Goal: Task Accomplishment & Management: Manage account settings

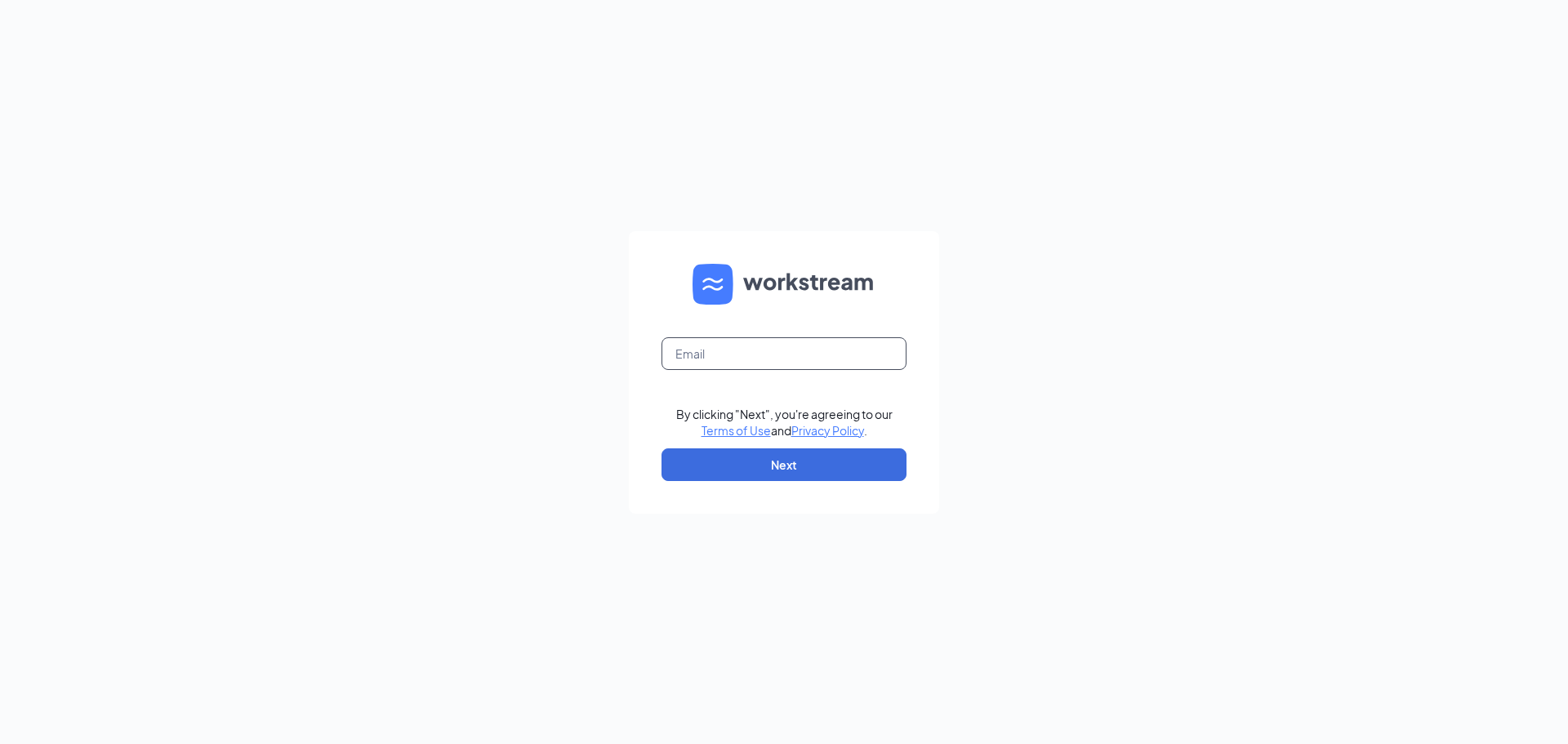
click at [798, 353] on input "text" at bounding box center [783, 353] width 245 height 33
type input "acesbeattiesford@gmail.com"
click at [789, 458] on button "Next" at bounding box center [783, 465] width 245 height 33
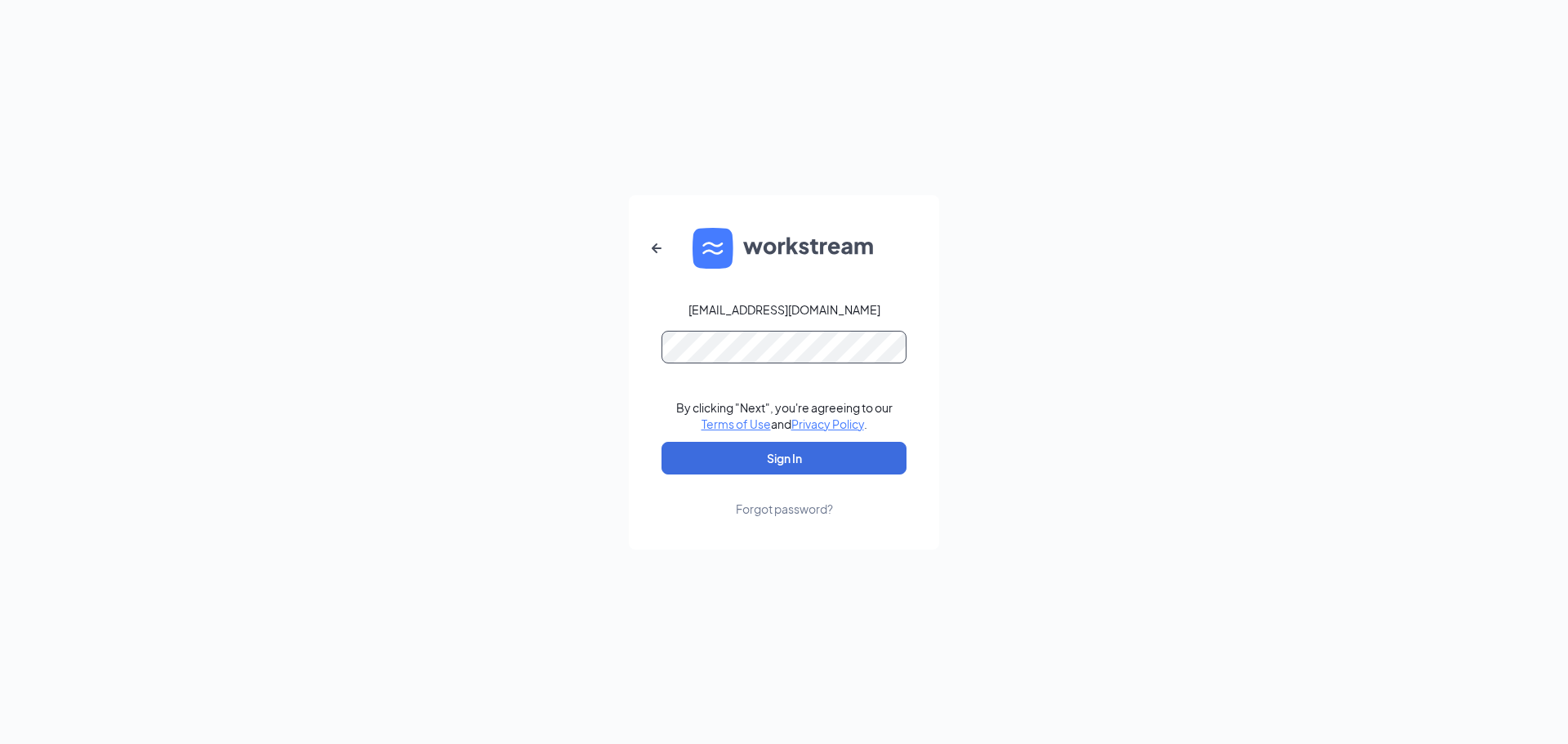
click at [661, 442] on button "Sign In" at bounding box center [783, 458] width 245 height 33
click at [820, 457] on button "Sign In" at bounding box center [783, 458] width 245 height 33
click at [641, 345] on form "acesbeattiesford@gmail.com Credential mismatches. By clicking "Next", you're ag…" at bounding box center [783, 372] width 310 height 354
click at [764, 509] on div "Forgot password?" at bounding box center [784, 508] width 97 height 16
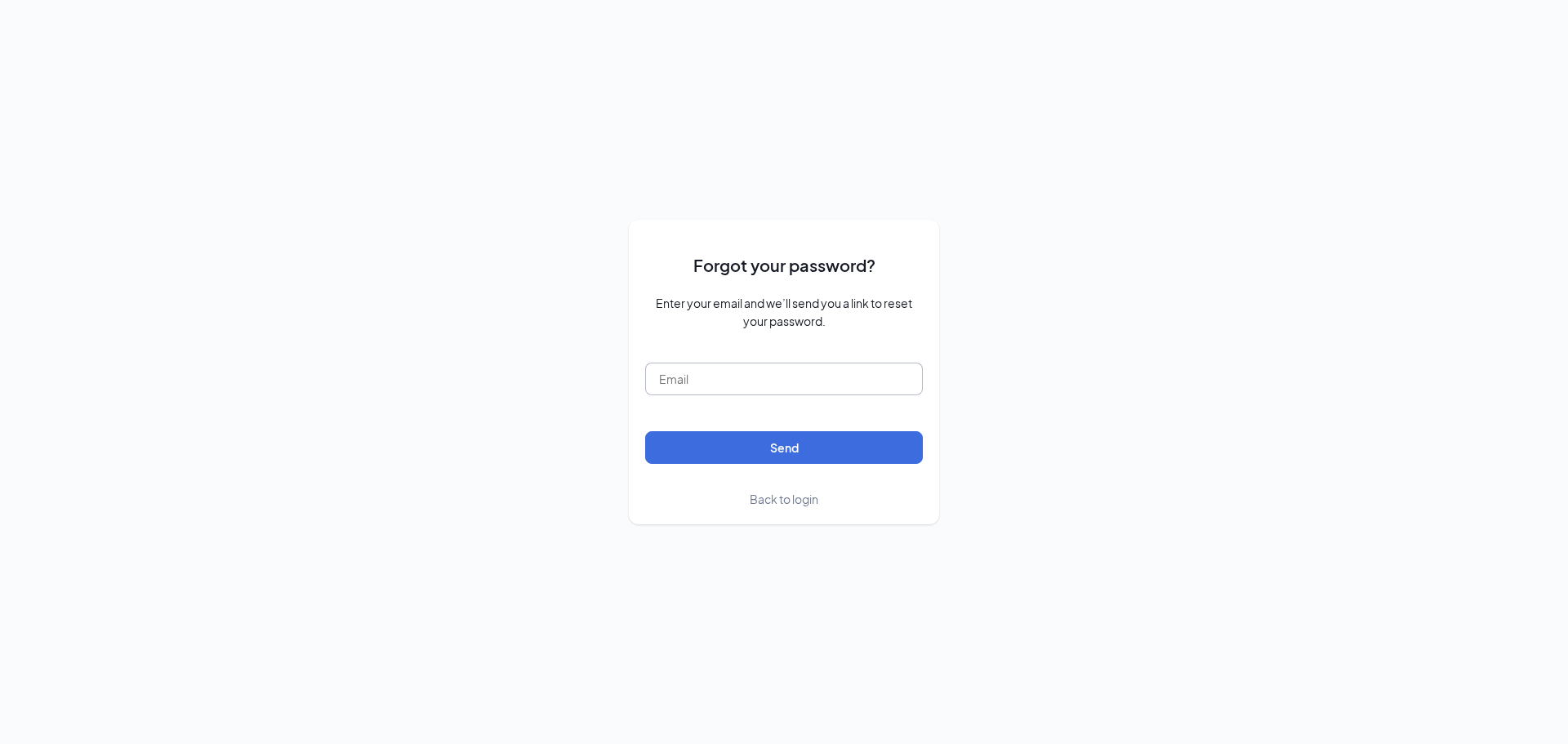
click at [756, 366] on input "text" at bounding box center [783, 378] width 277 height 33
type input "acesbeattiesford@gmail.com"
click at [761, 442] on button "Send" at bounding box center [783, 448] width 277 height 33
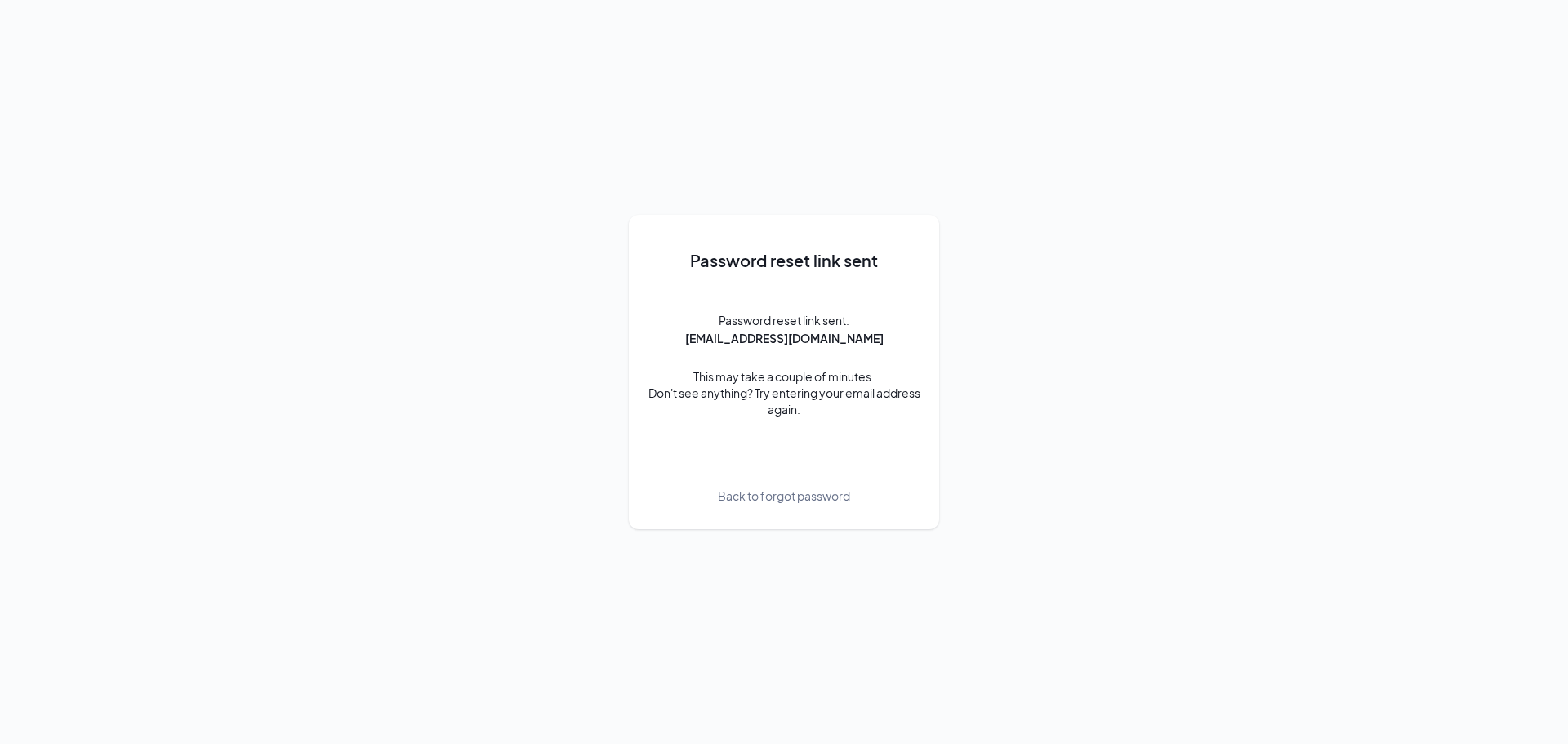
click at [752, 497] on span "Back to forgot password" at bounding box center [783, 495] width 132 height 18
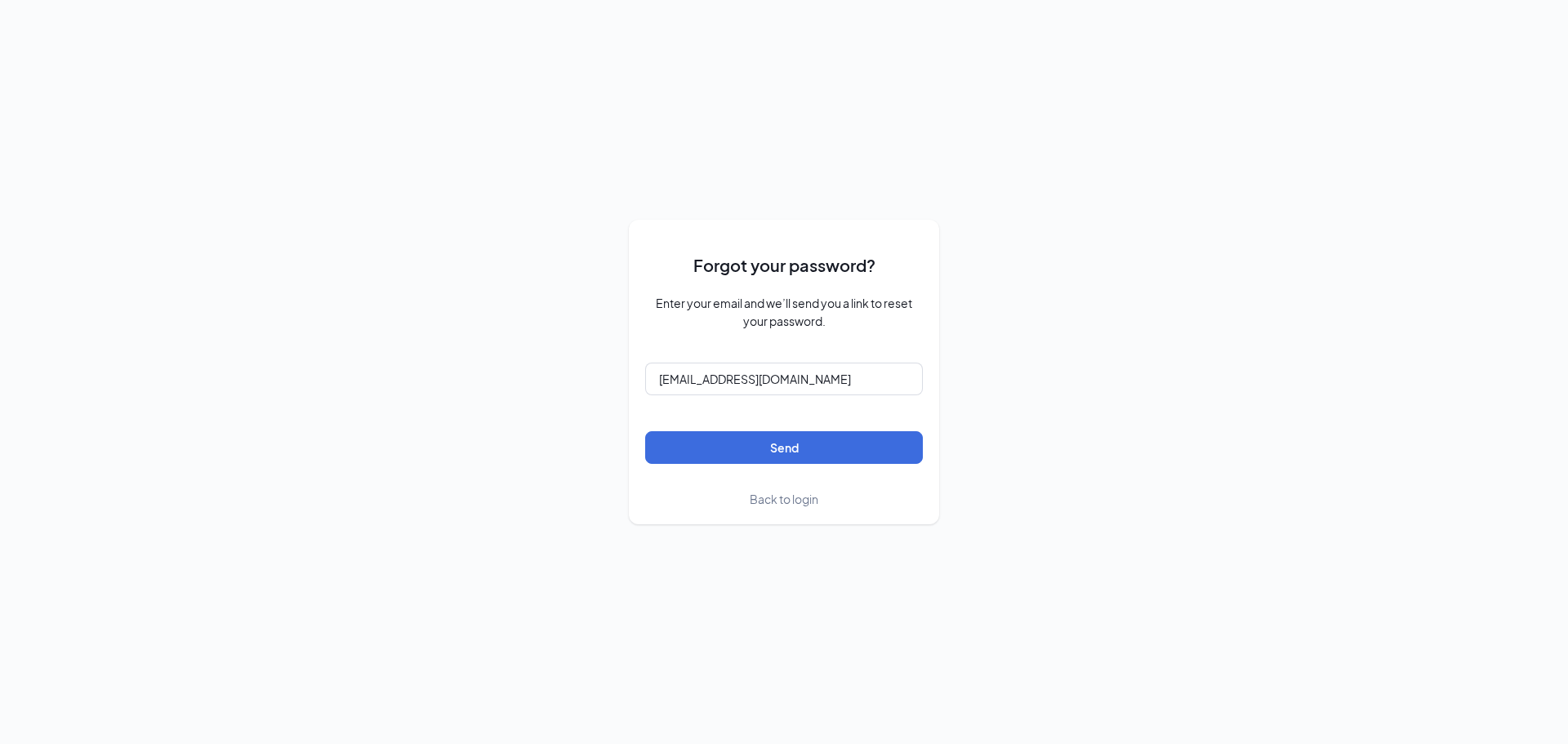
click at [788, 497] on span "Back to login" at bounding box center [783, 499] width 68 height 15
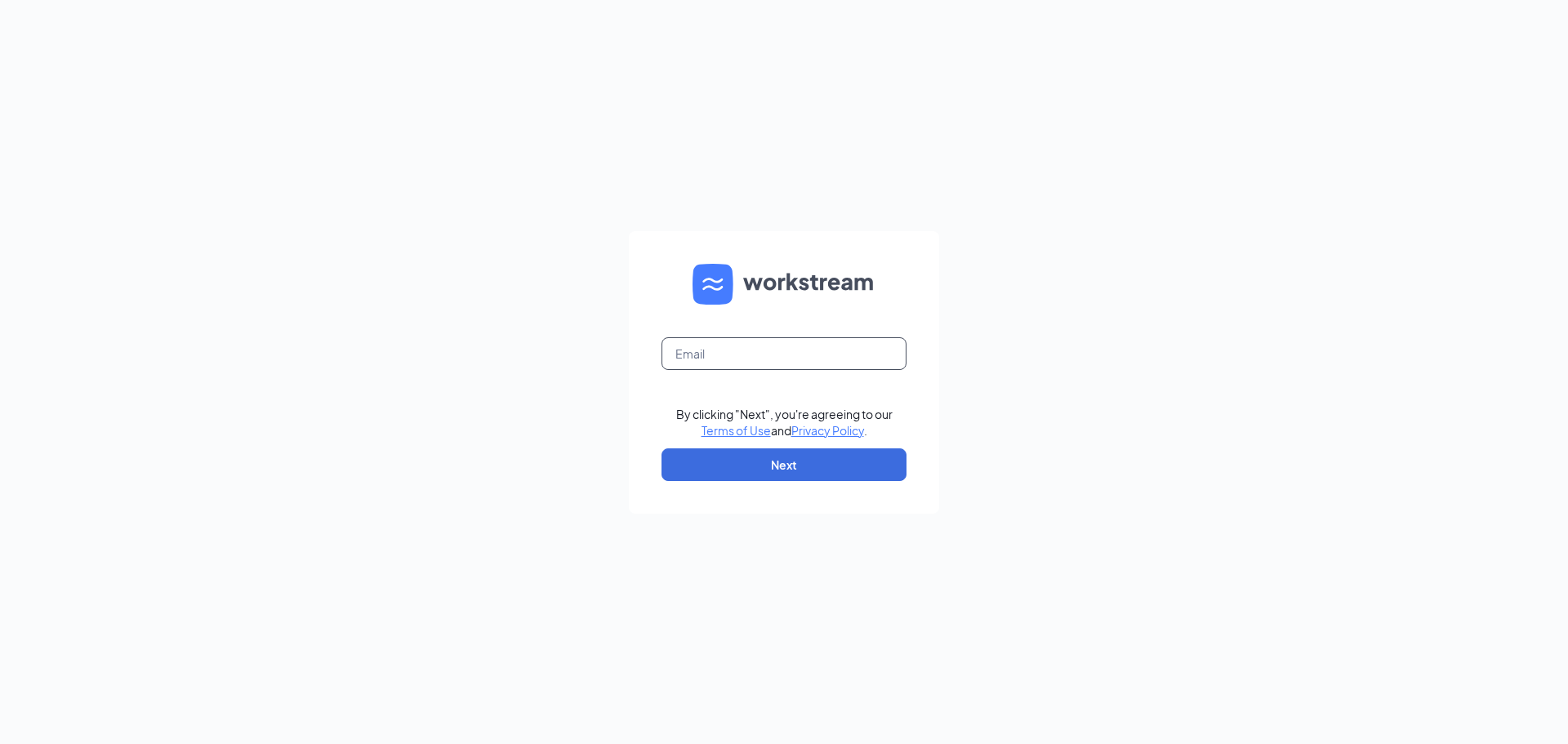
click at [774, 365] on input "text" at bounding box center [783, 353] width 245 height 33
type input "[EMAIL_ADDRESS][DOMAIN_NAME]"
click at [774, 461] on button "Next" at bounding box center [783, 465] width 245 height 33
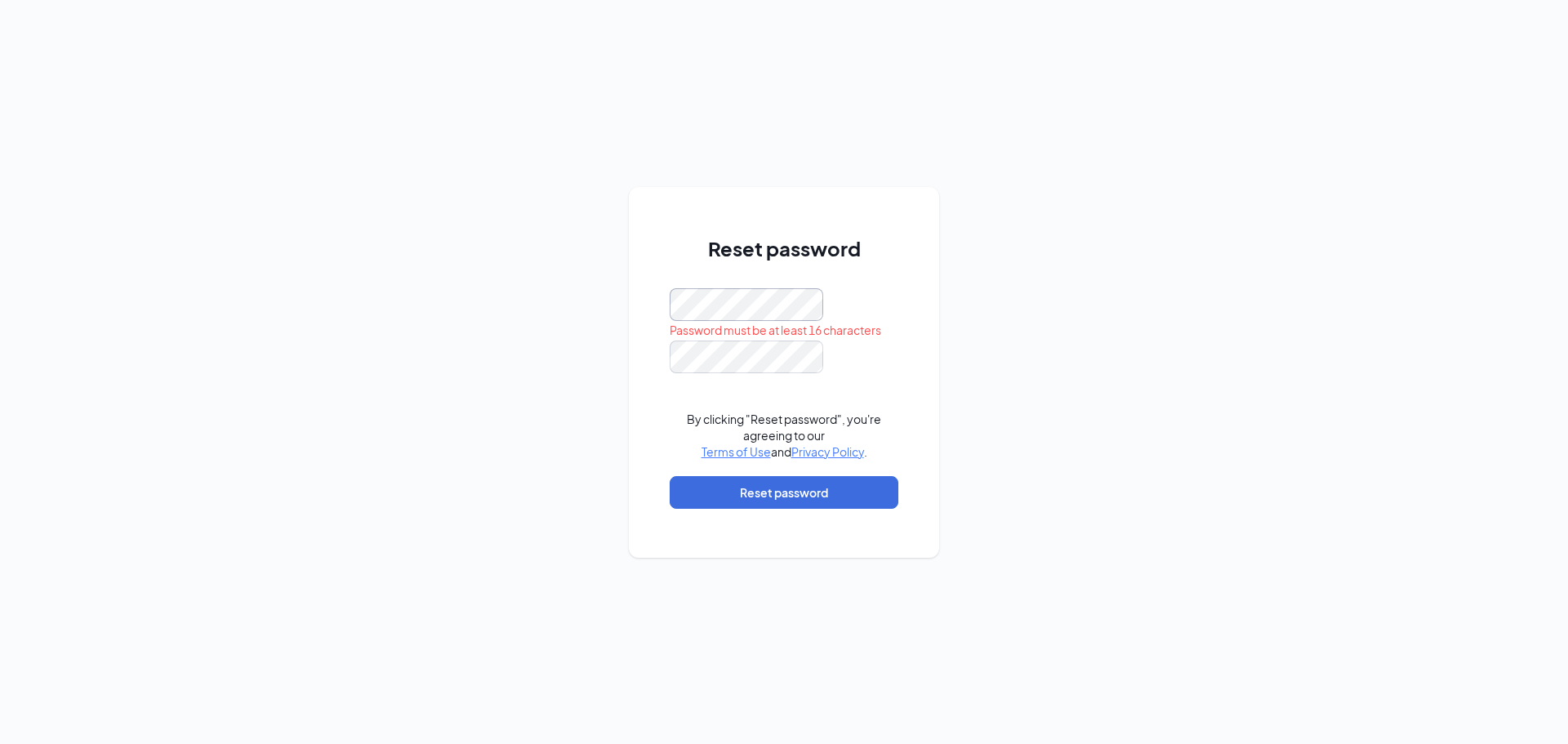
click at [666, 302] on div "Reset password Password must be at least 16 characters By clicking "Reset passw…" at bounding box center [783, 372] width 310 height 371
click at [642, 305] on div "Reset password Password must be at least 16 characters By clicking "Reset passw…" at bounding box center [783, 372] width 310 height 371
click at [708, 324] on div "This field is required" at bounding box center [784, 329] width 228 height 18
click at [666, 356] on div "Reset password Passwords do not match By clicking "Reset password", you're agre…" at bounding box center [783, 372] width 310 height 371
click at [660, 306] on div "Reset password Passwords do not match By clicking "Reset password", you're agre…" at bounding box center [783, 372] width 310 height 371
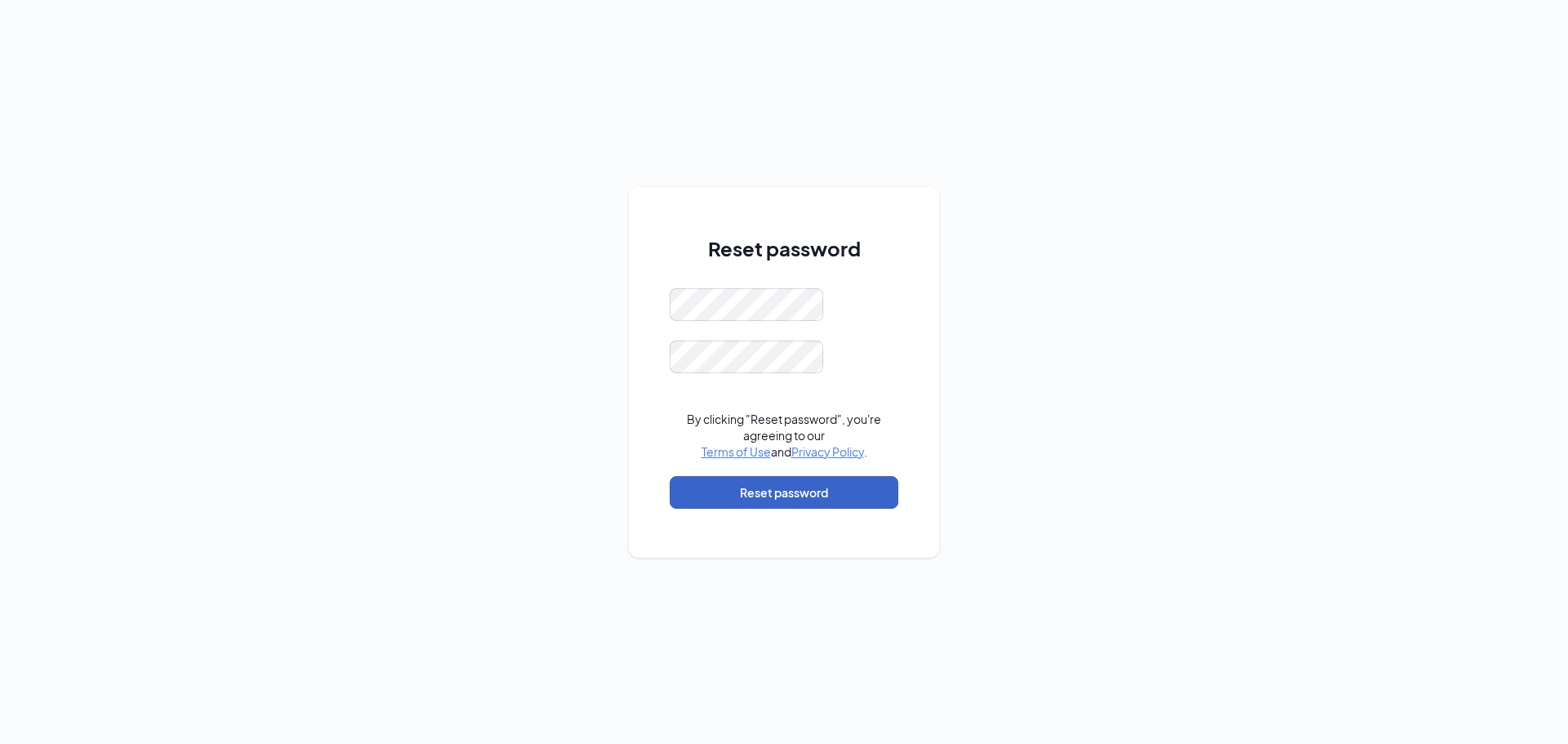
click at [832, 485] on button "Reset password" at bounding box center [784, 493] width 228 height 33
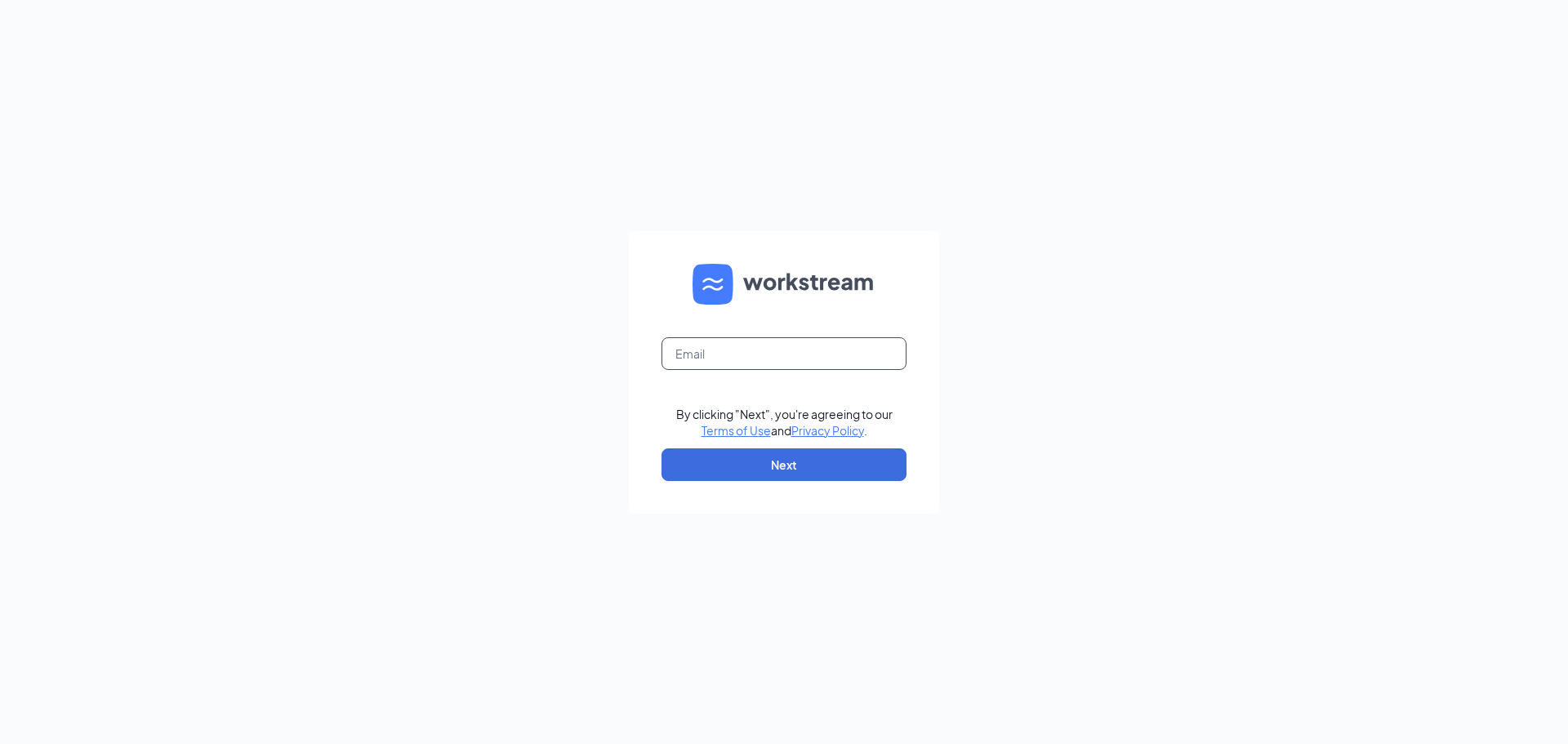
click at [801, 351] on input "text" at bounding box center [783, 353] width 245 height 33
type input "[EMAIL_ADDRESS][DOMAIN_NAME]"
click at [740, 464] on button "Next" at bounding box center [783, 465] width 245 height 33
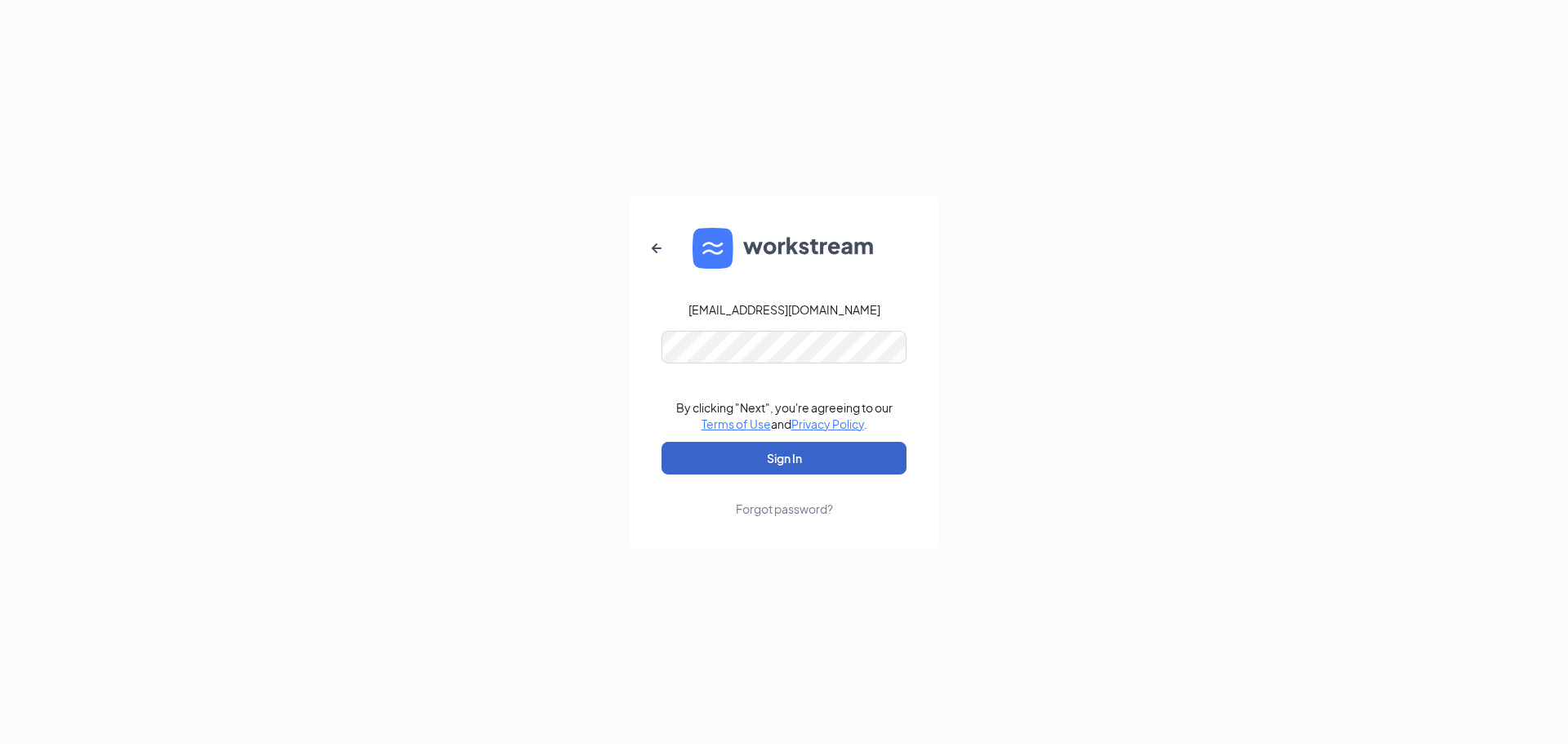
click at [731, 446] on button "Sign In" at bounding box center [783, 458] width 245 height 33
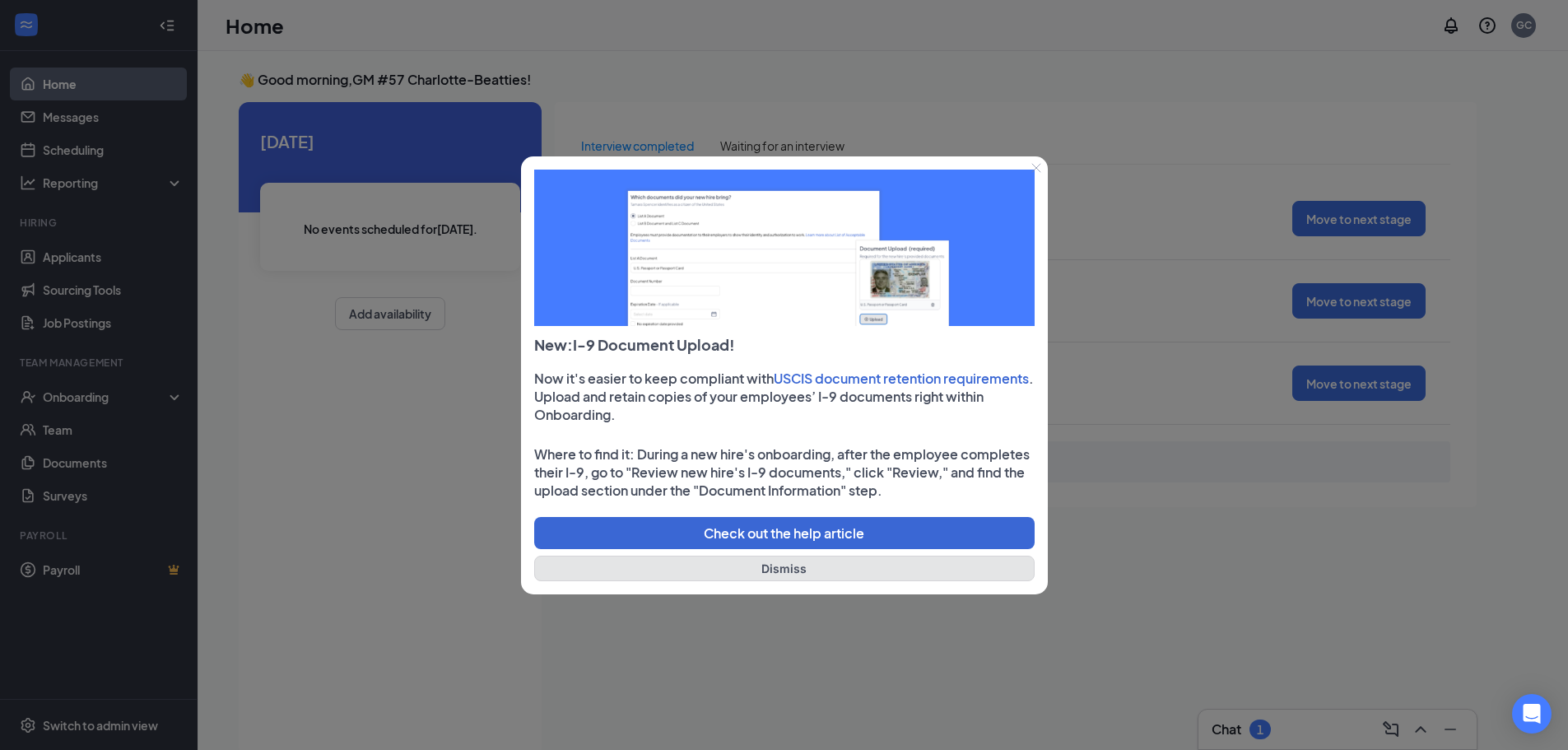
click at [770, 563] on button "Dismiss" at bounding box center [784, 568] width 500 height 25
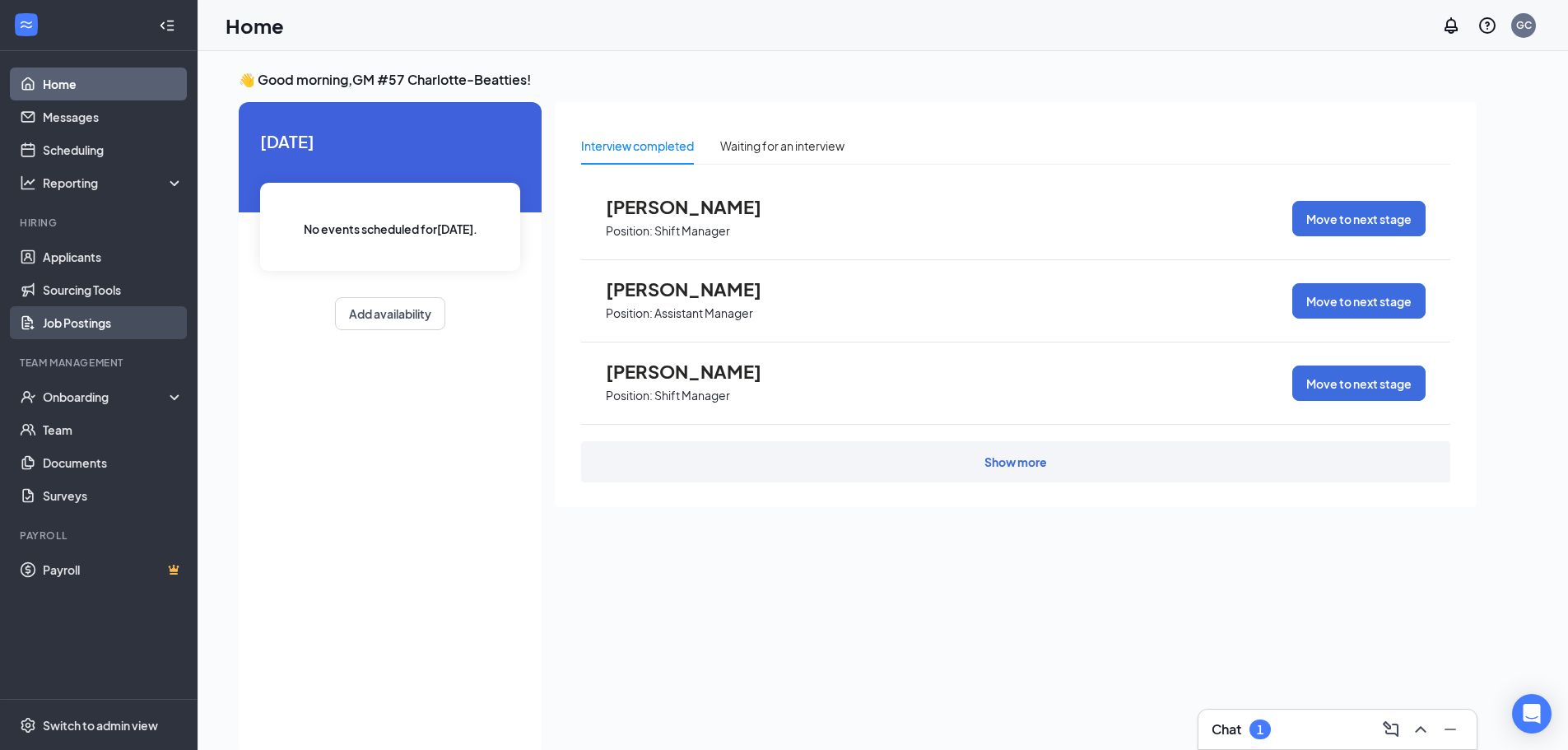
click at [51, 311] on link "Job Postings" at bounding box center [113, 322] width 141 height 33
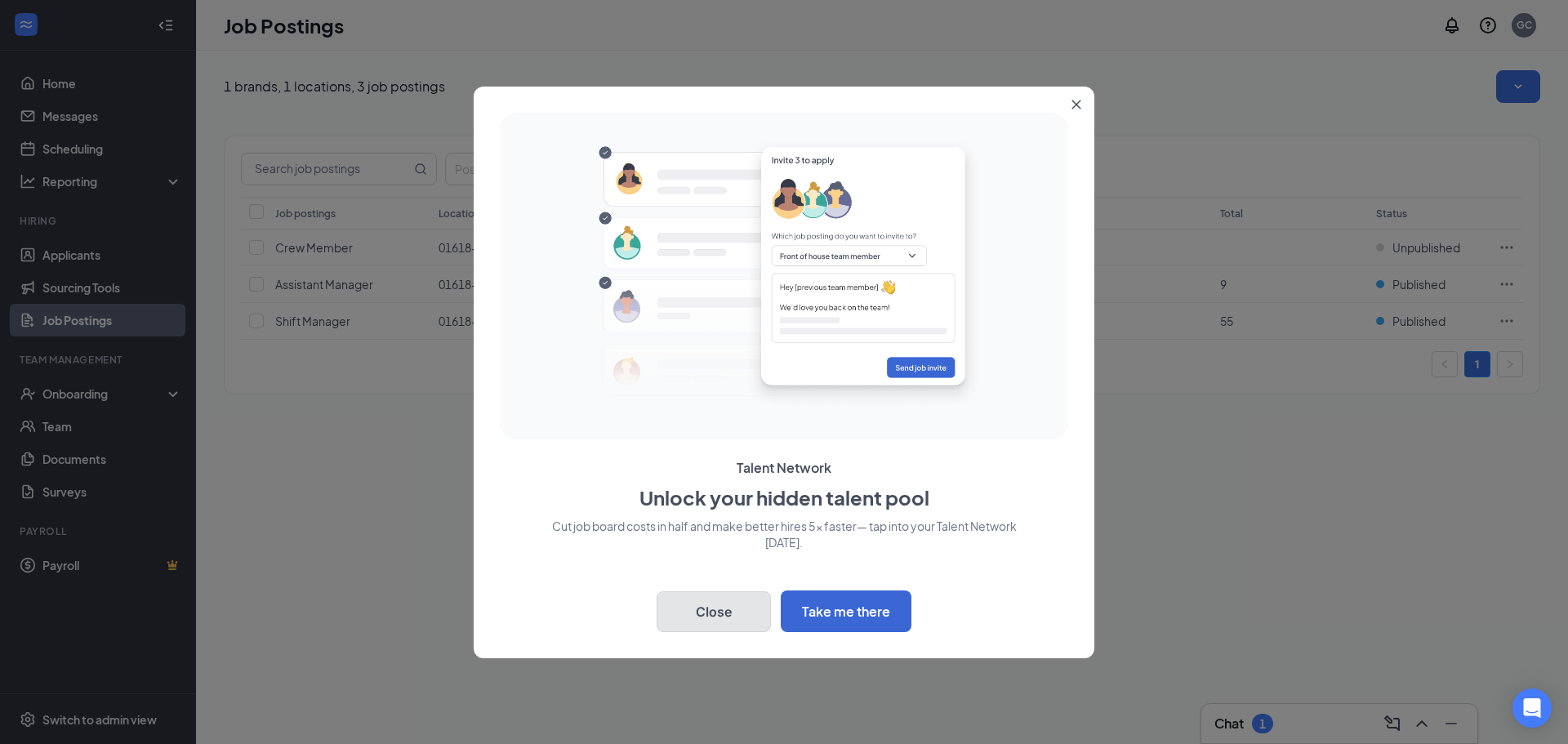
drag, startPoint x: 672, startPoint y: 627, endPoint x: 702, endPoint y: 622, distance: 30.4
click at [672, 626] on button "Close" at bounding box center [713, 611] width 114 height 41
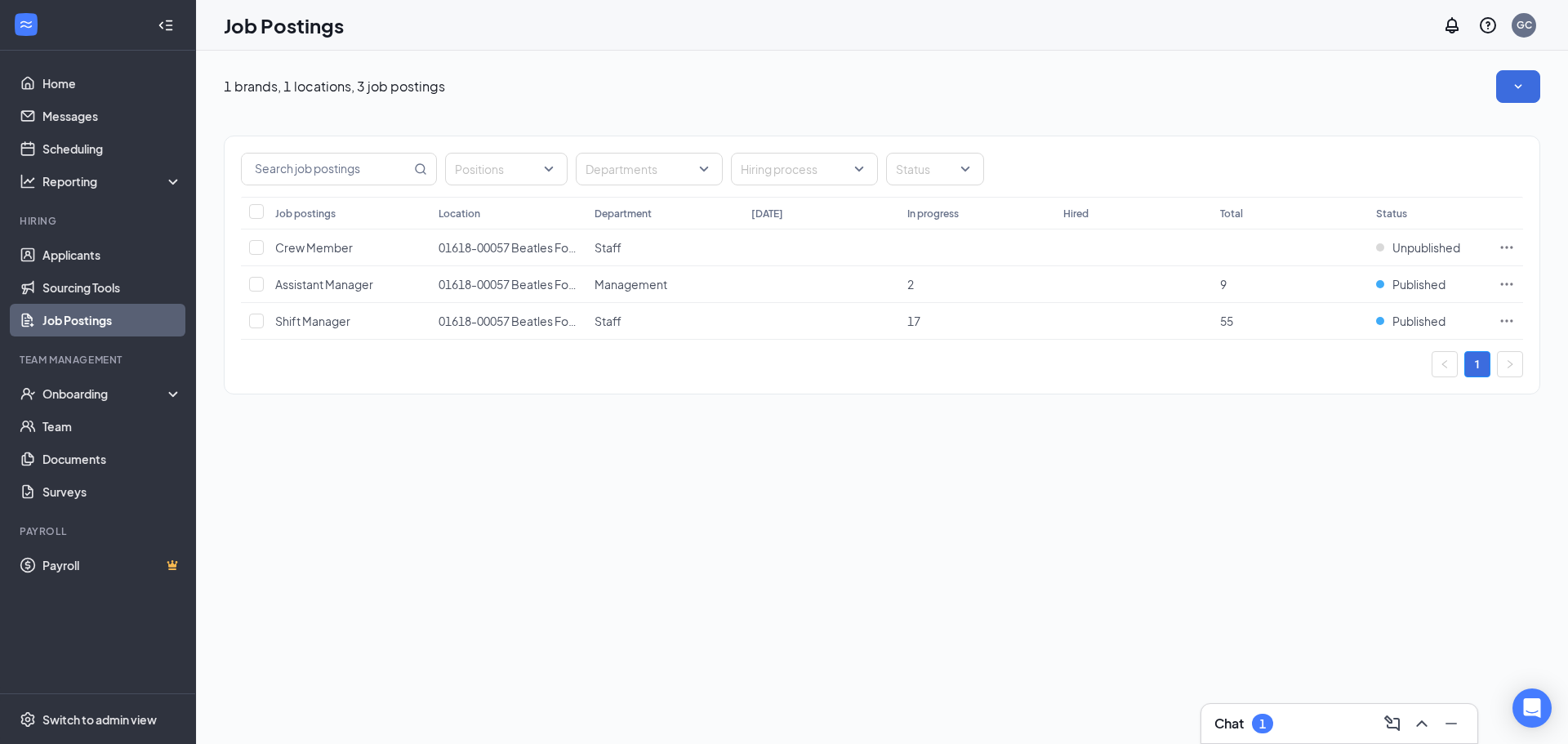
drag, startPoint x: 1564, startPoint y: 0, endPoint x: 1140, endPoint y: 1, distance: 424.0
click at [1140, 1] on div "Job Postings GC" at bounding box center [882, 25] width 1372 height 51
click at [1453, 22] on icon "Notifications" at bounding box center [1451, 25] width 20 height 20
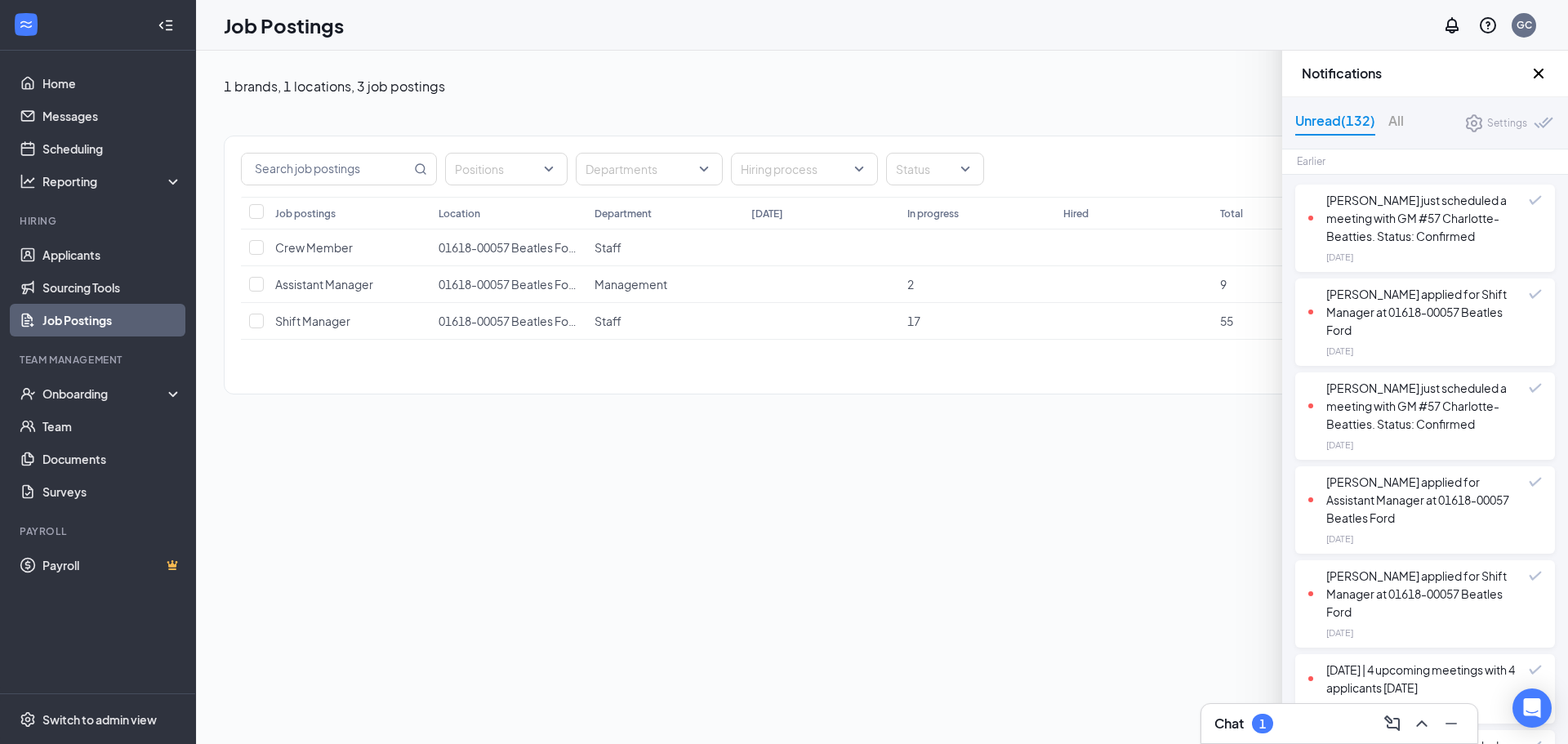
click at [1237, 38] on div "Job Postings GC" at bounding box center [882, 25] width 1372 height 51
click at [1228, 105] on div "Positions Departments Hiring process Status Job postings Location Department To…" at bounding box center [882, 257] width 1316 height 308
click at [1372, 36] on div "Job Postings GC" at bounding box center [882, 25] width 1372 height 51
click at [1482, 26] on icon "QuestionInfo" at bounding box center [1488, 25] width 20 height 20
click at [1334, 15] on div "Job Postings GC" at bounding box center [882, 25] width 1372 height 51
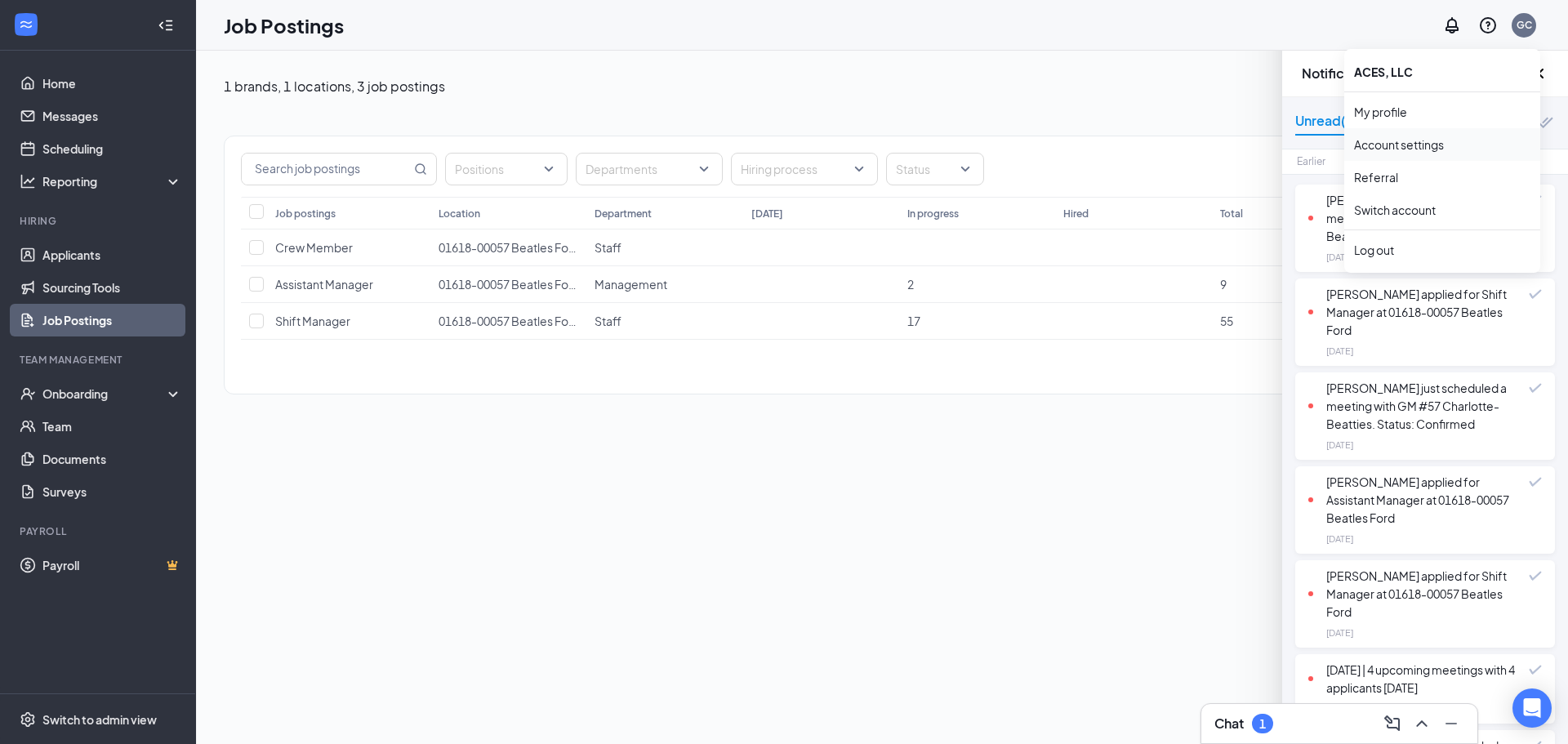
click at [1393, 142] on link "Account settings" at bounding box center [1442, 144] width 176 height 16
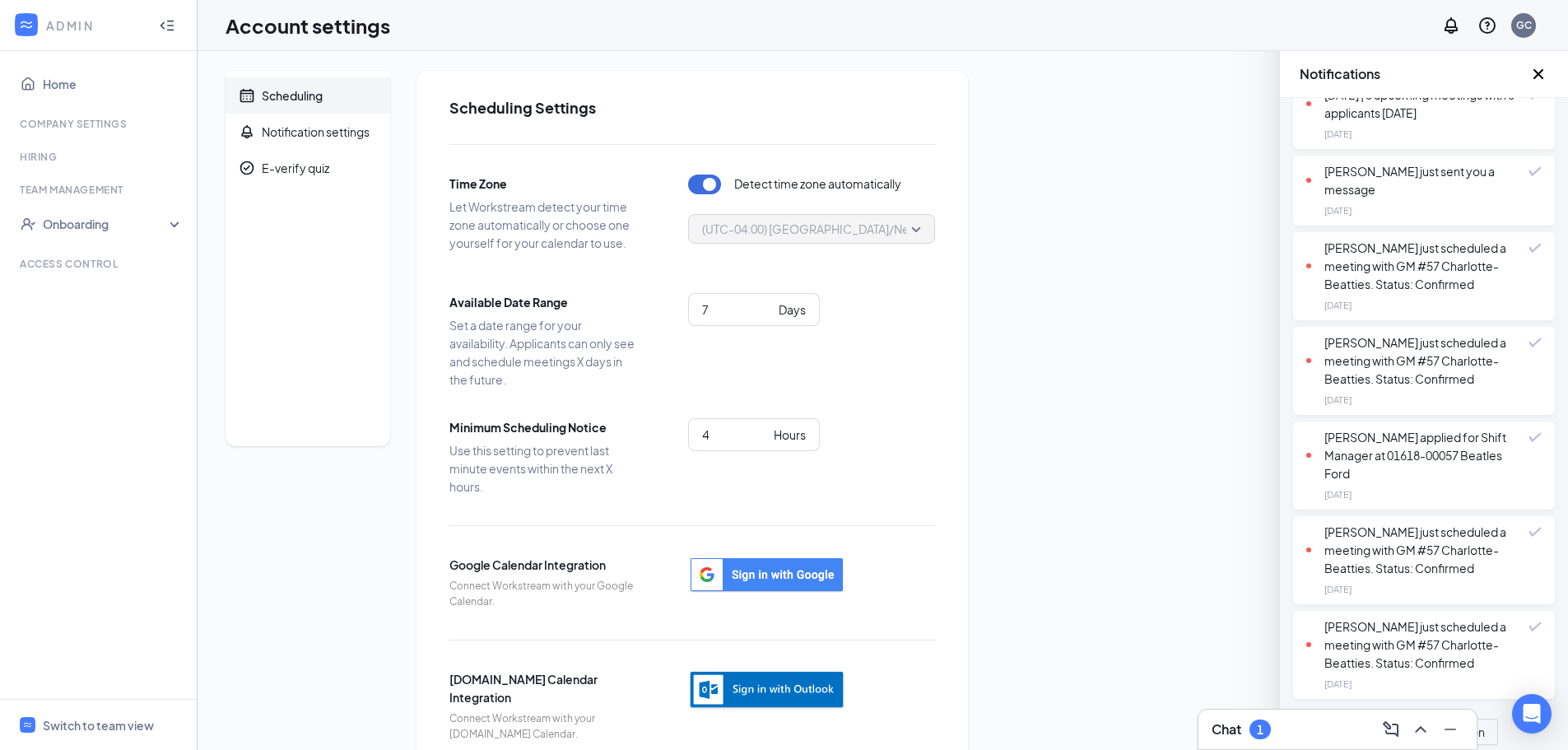
scroll to position [1286, 0]
click at [116, 220] on div "Onboarding" at bounding box center [105, 223] width 126 height 17
click at [122, 255] on link "Onboarding Processes" at bounding box center [113, 257] width 141 height 33
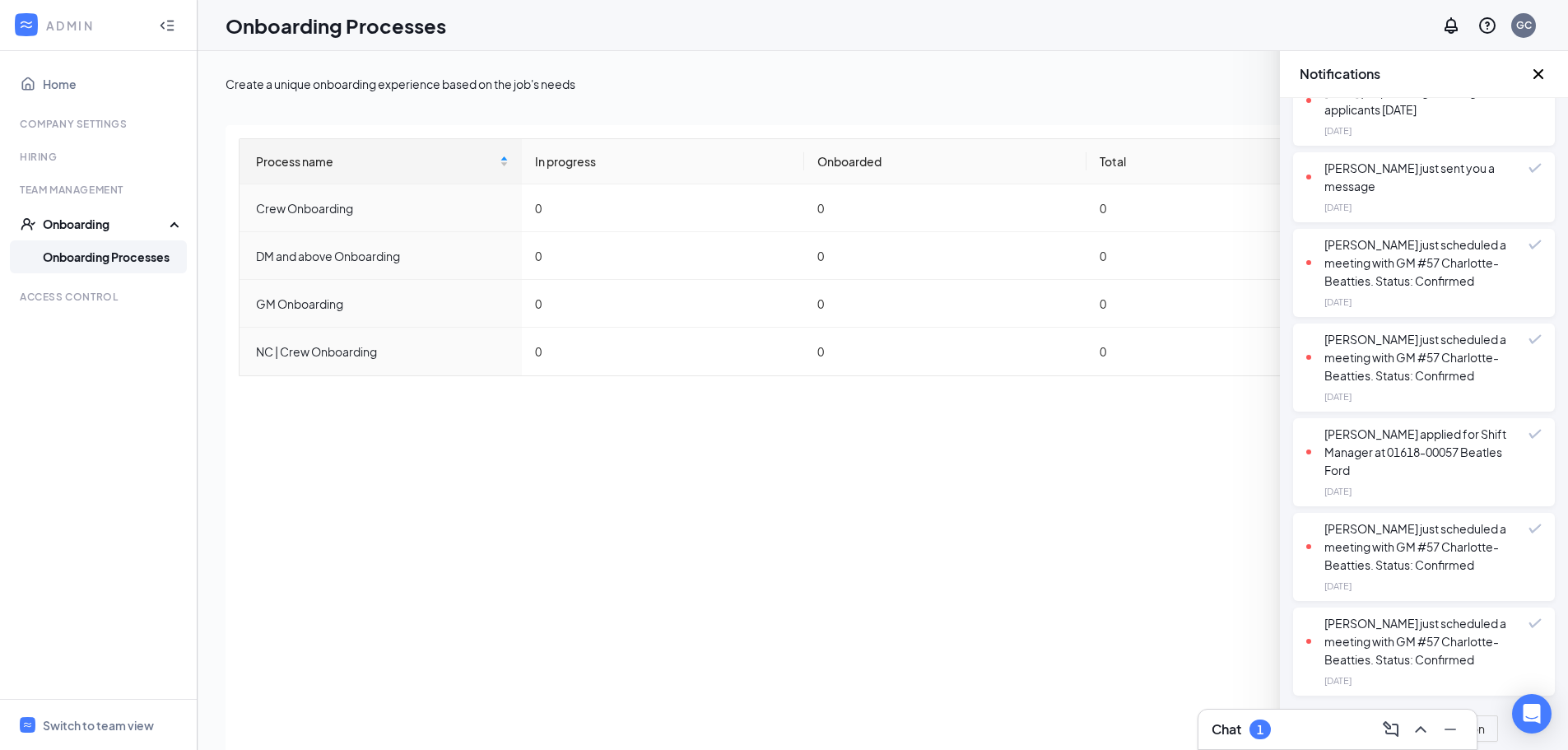
click at [17, 24] on div at bounding box center [26, 25] width 30 height 30
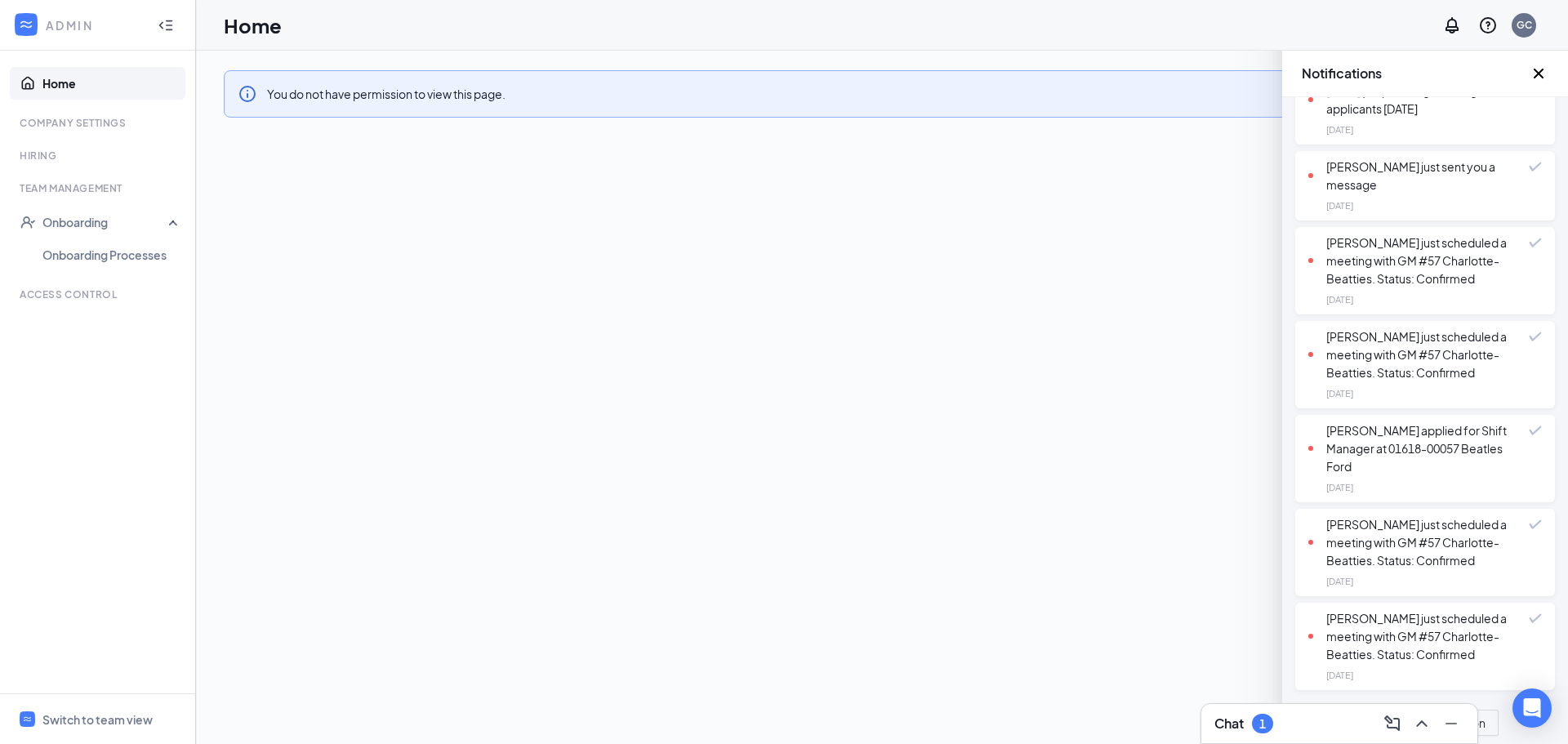
click at [1539, 67] on icon "Cross" at bounding box center [1538, 73] width 20 height 20
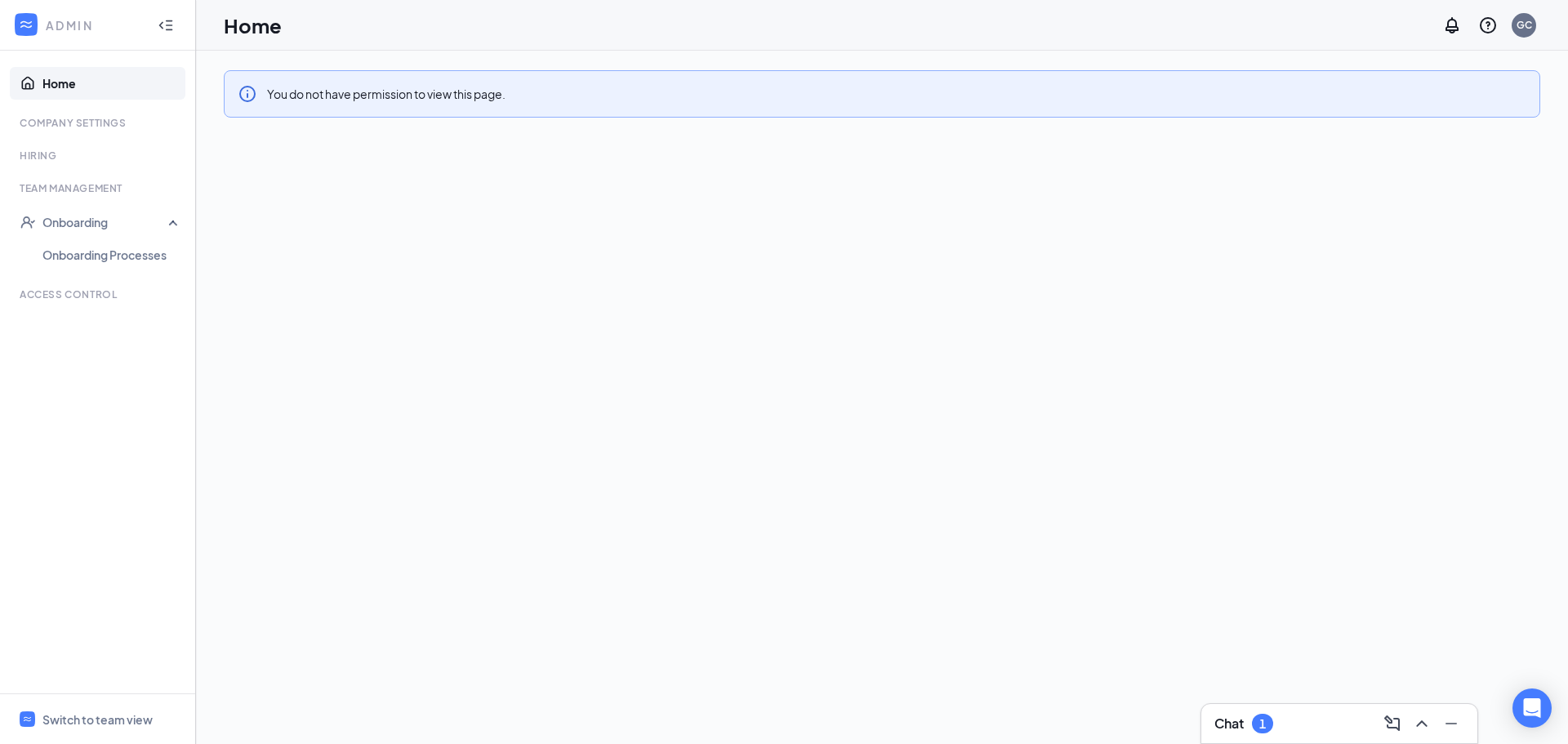
click at [168, 23] on icon "Collapse" at bounding box center [165, 25] width 16 height 16
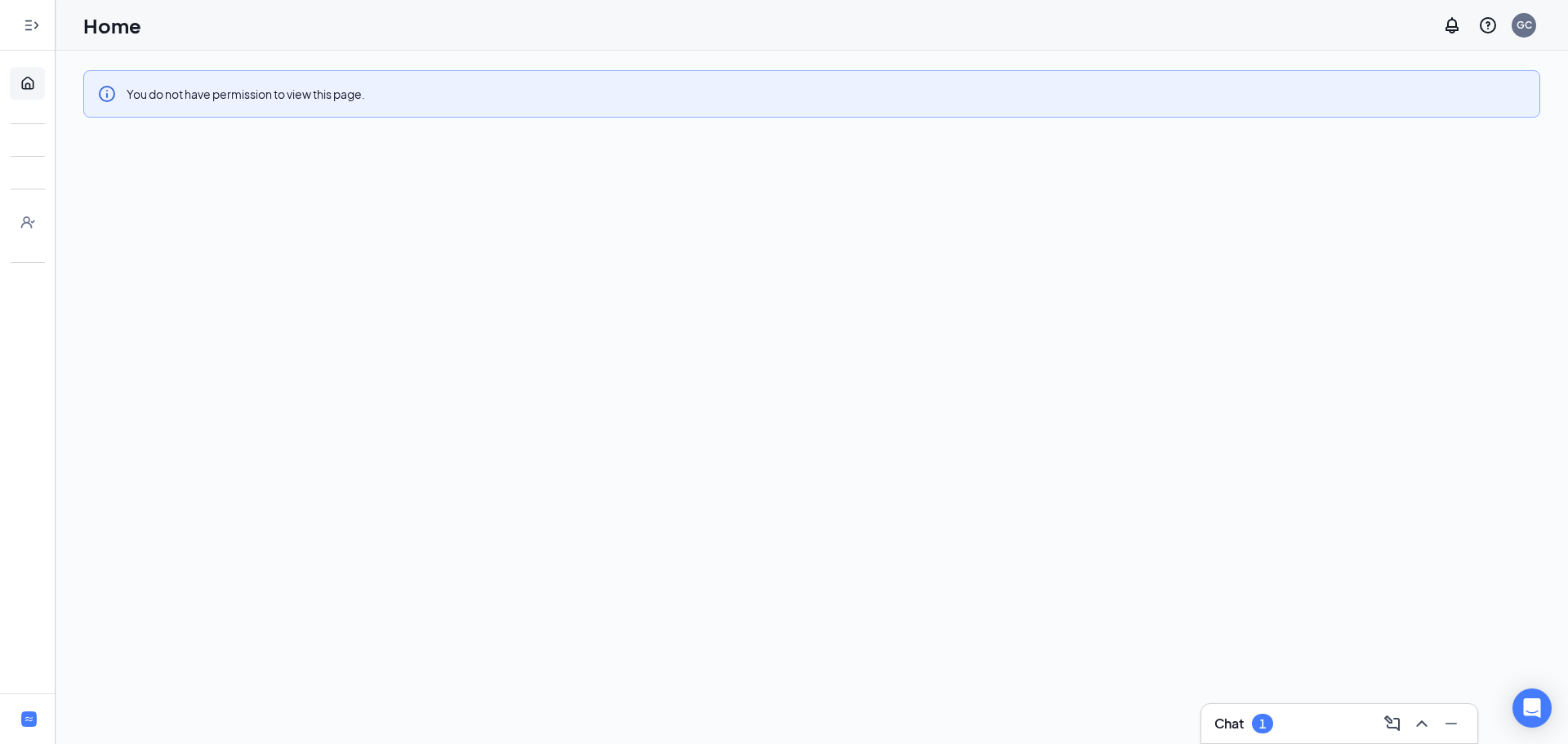
click at [32, 22] on icon "Expand" at bounding box center [31, 25] width 16 height 16
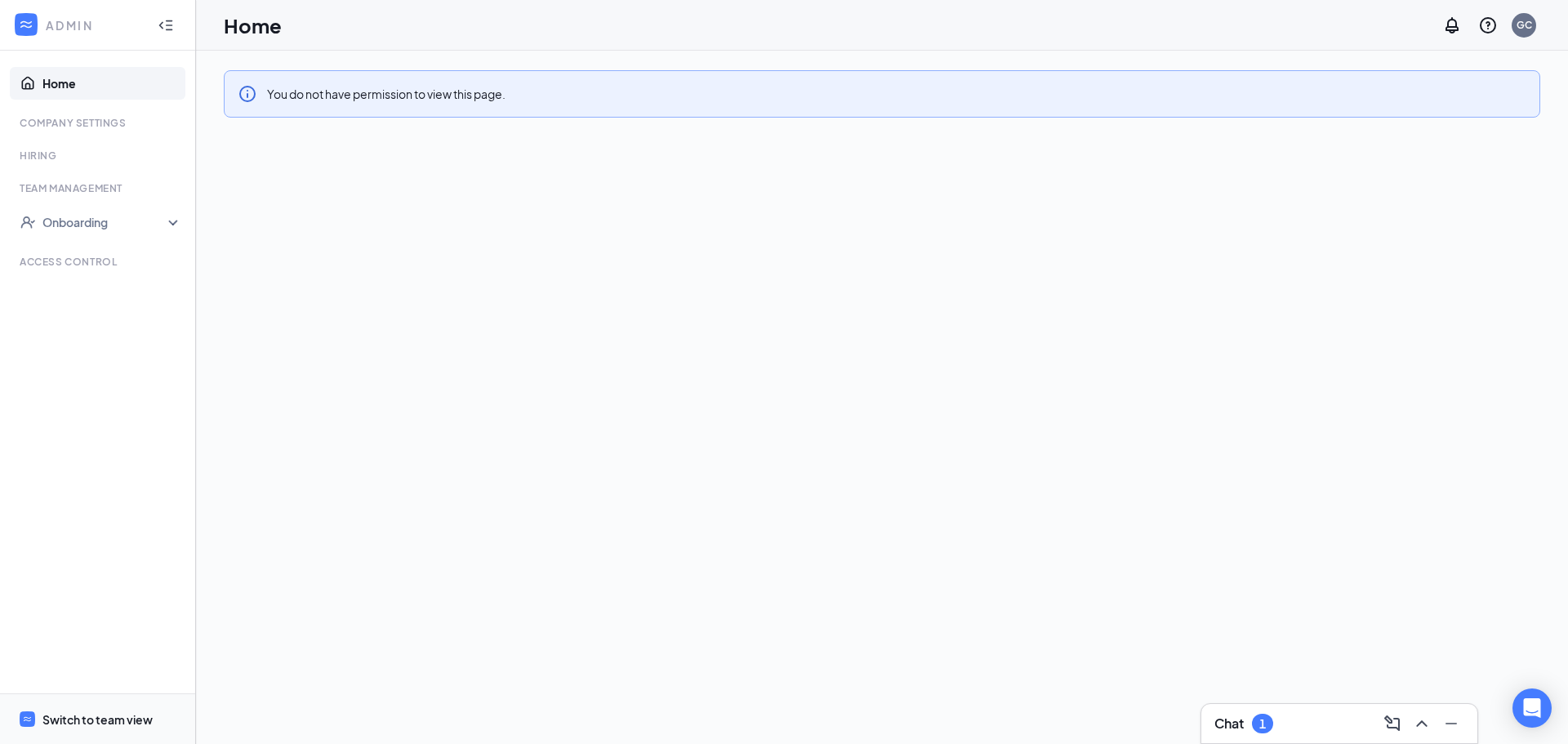
click at [26, 717] on icon "WorkstreamLogo" at bounding box center [28, 719] width 10 height 10
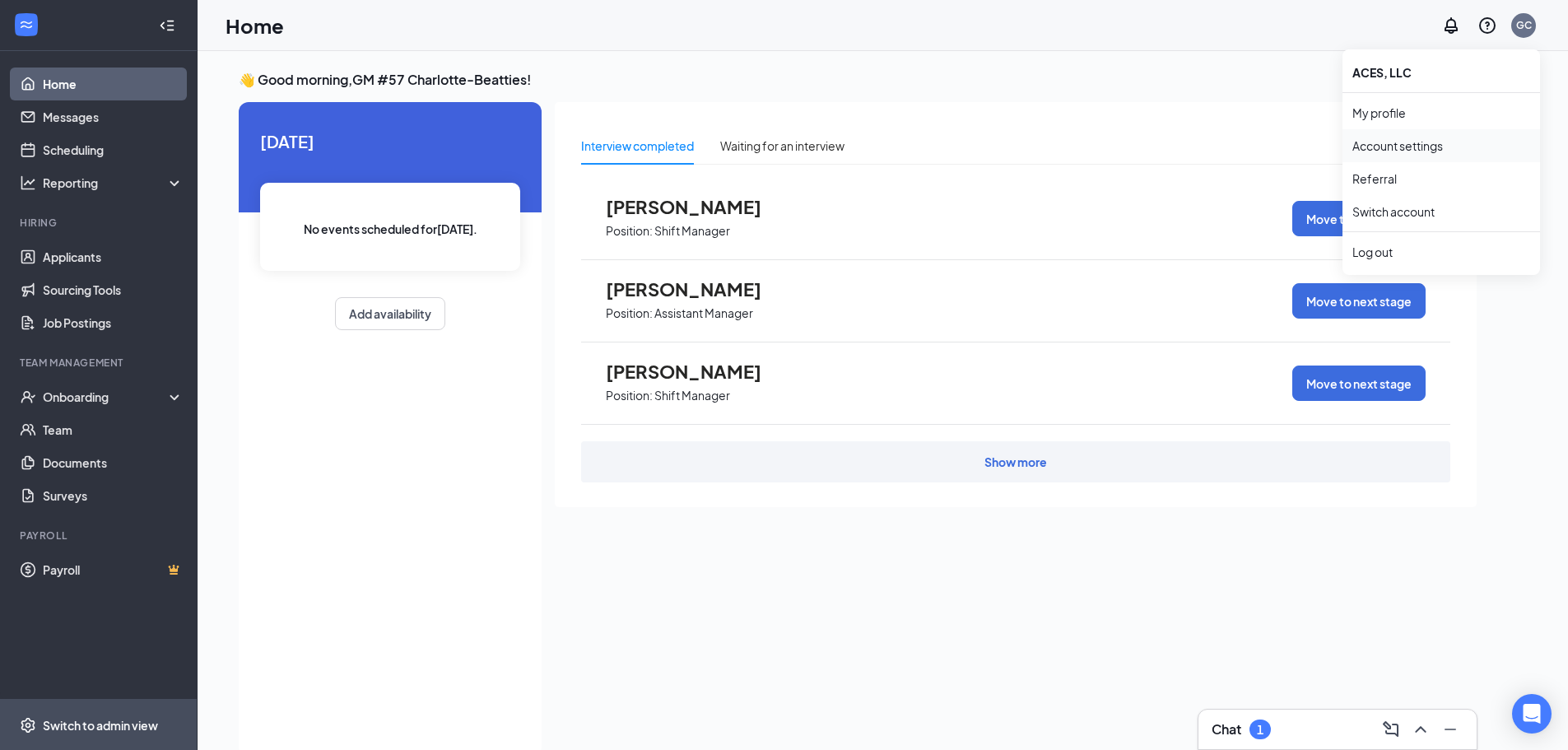
click at [1390, 151] on link "Account settings" at bounding box center [1442, 145] width 178 height 17
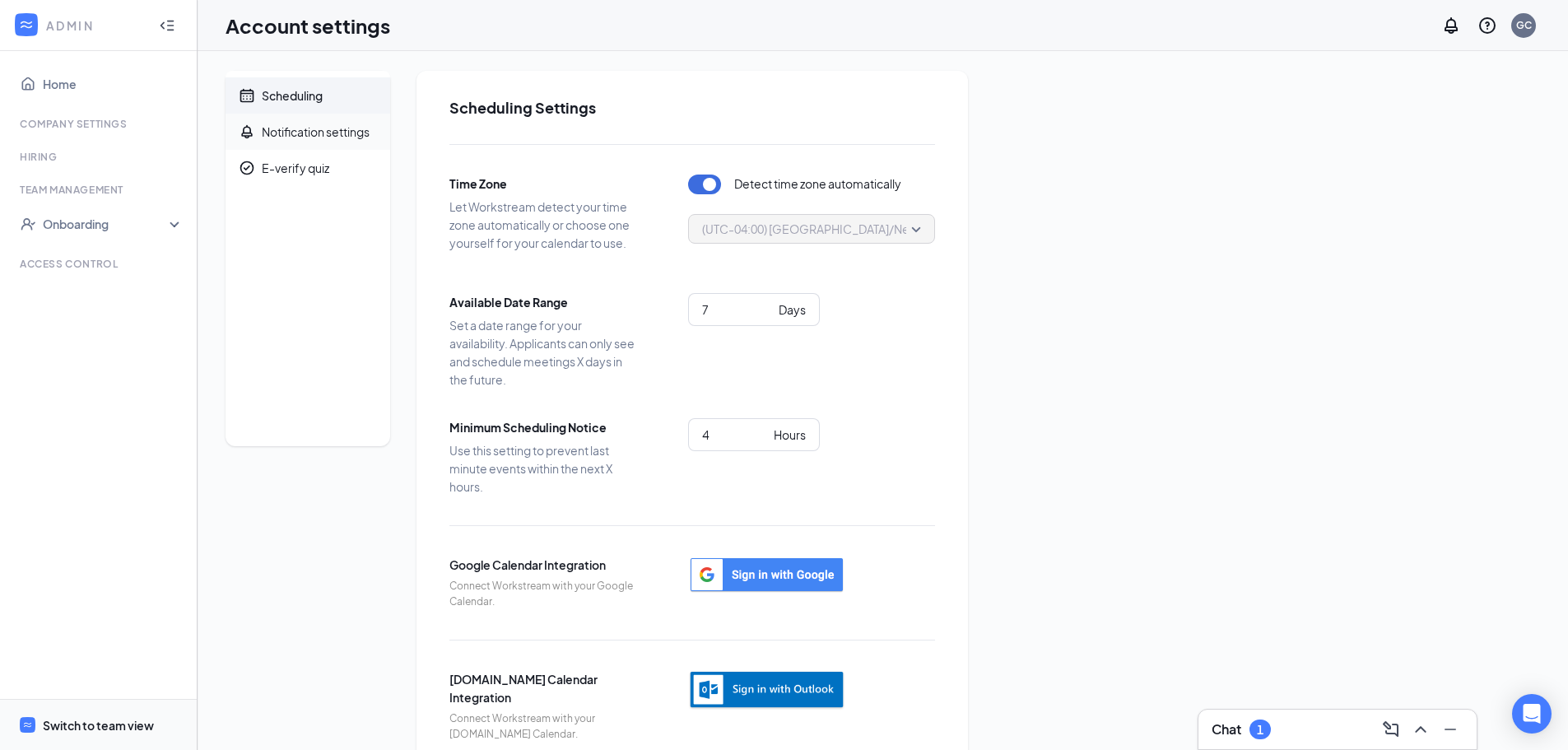
click at [264, 128] on div "Notification settings" at bounding box center [316, 132] width 108 height 17
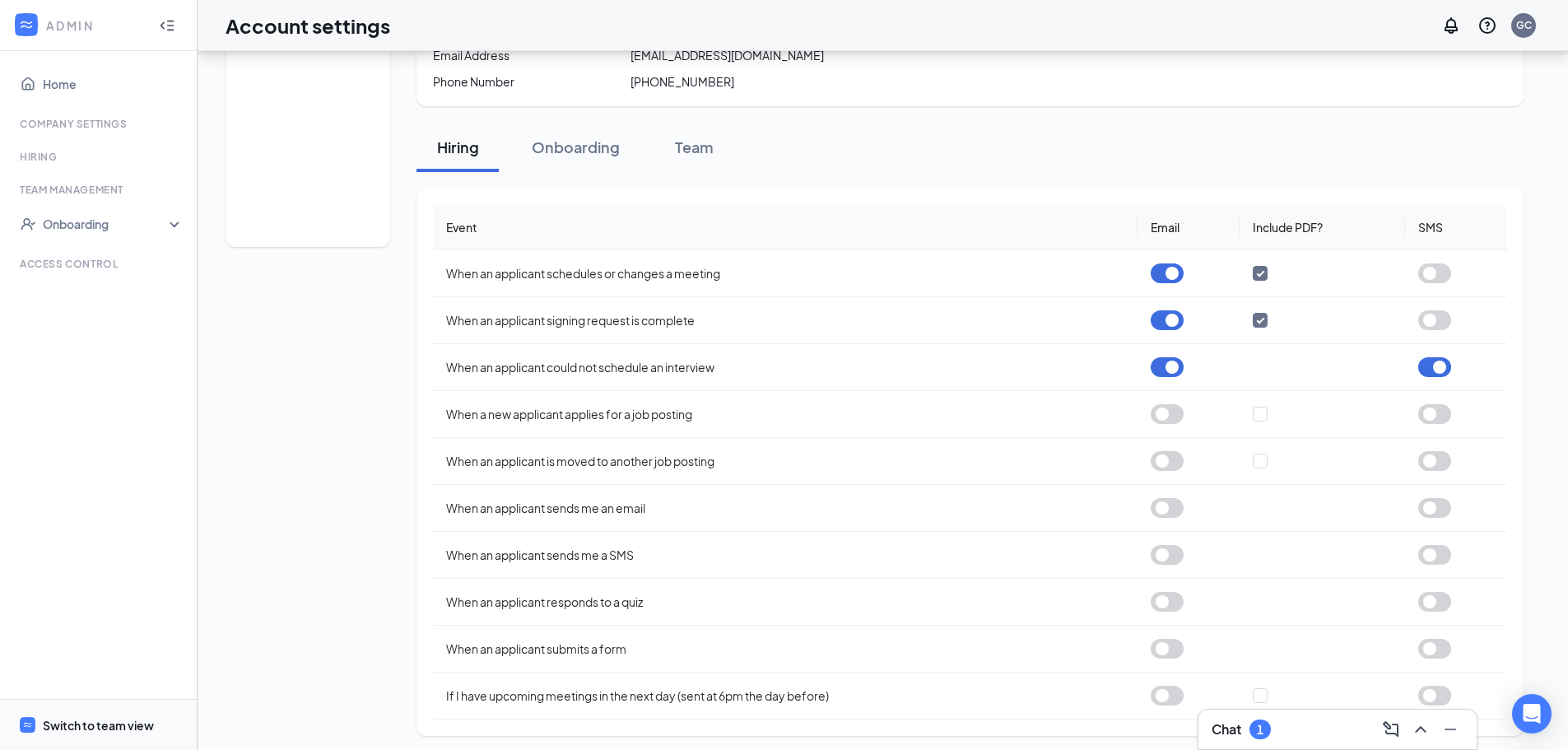
scroll to position [205, 0]
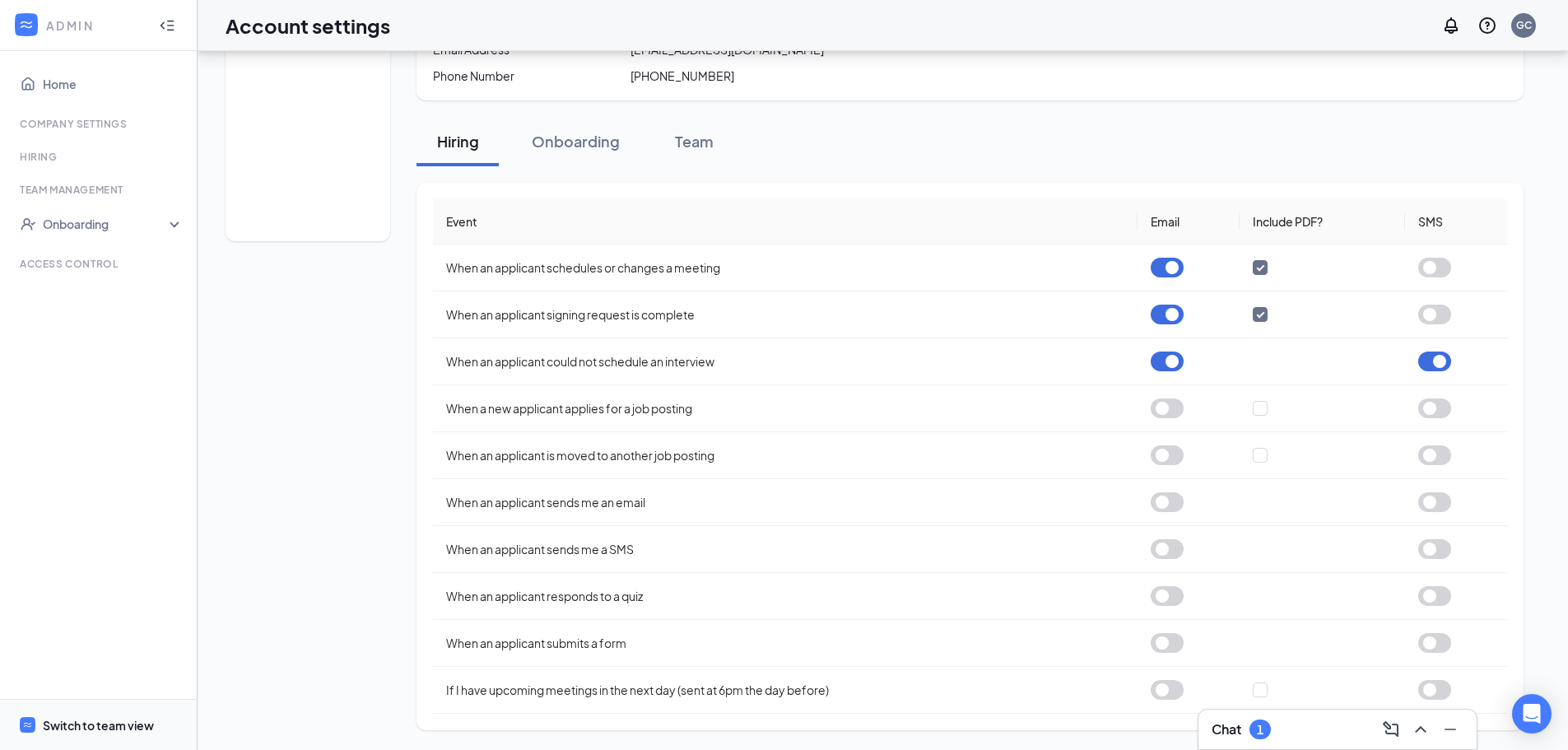
click at [31, 726] on icon "WorkstreamLogo" at bounding box center [28, 725] width 10 height 10
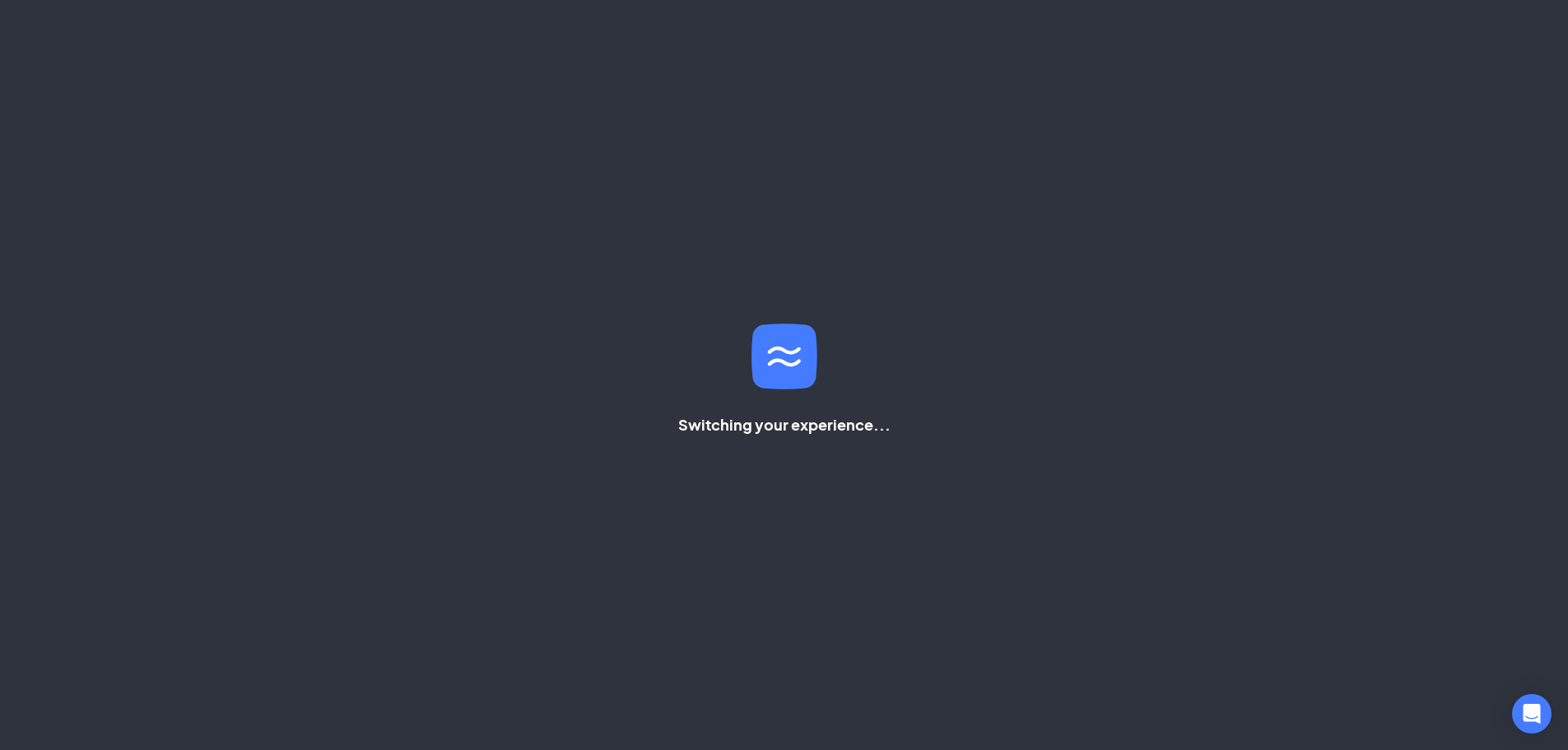
scroll to position [35, 0]
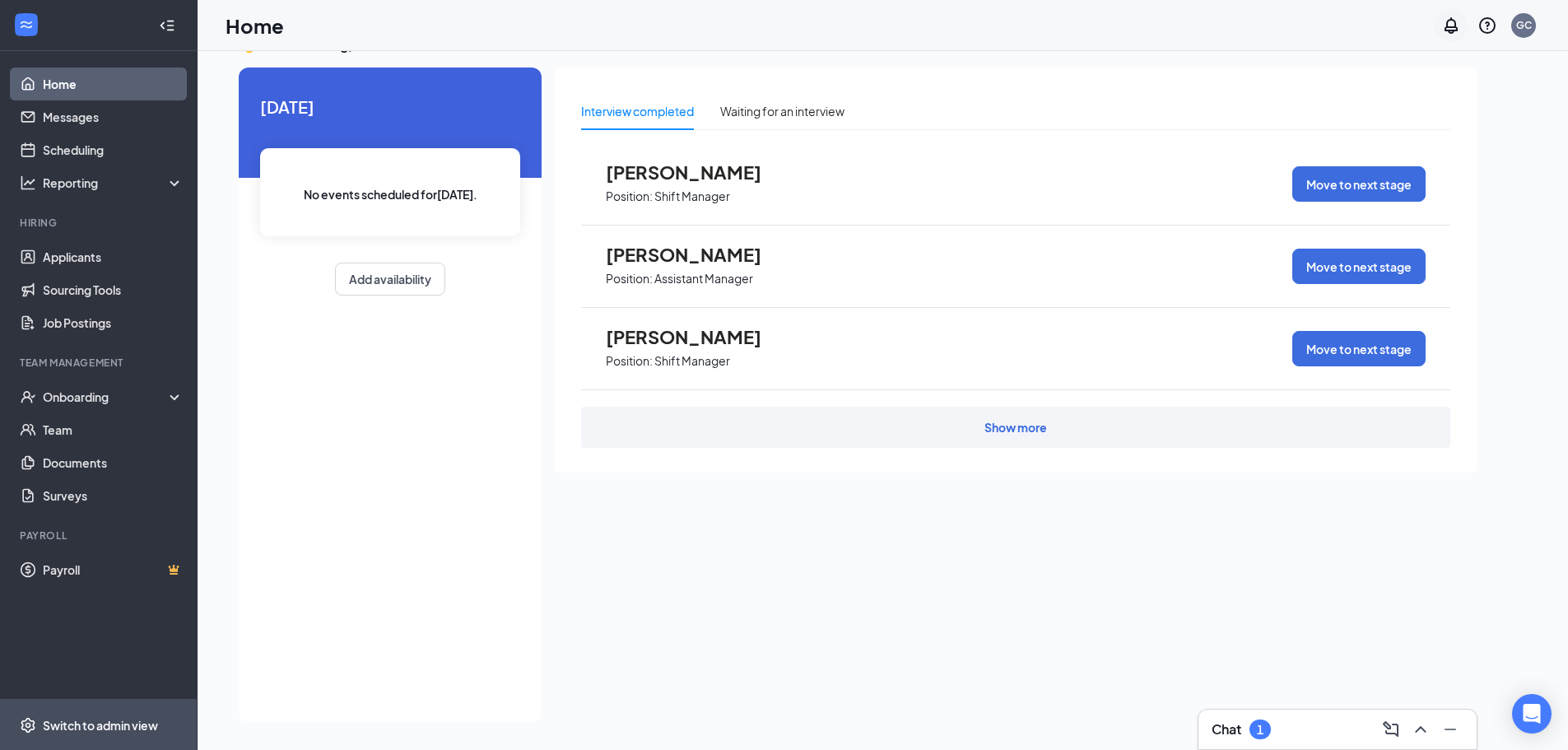
click at [1451, 30] on icon "Notifications" at bounding box center [1451, 25] width 13 height 17
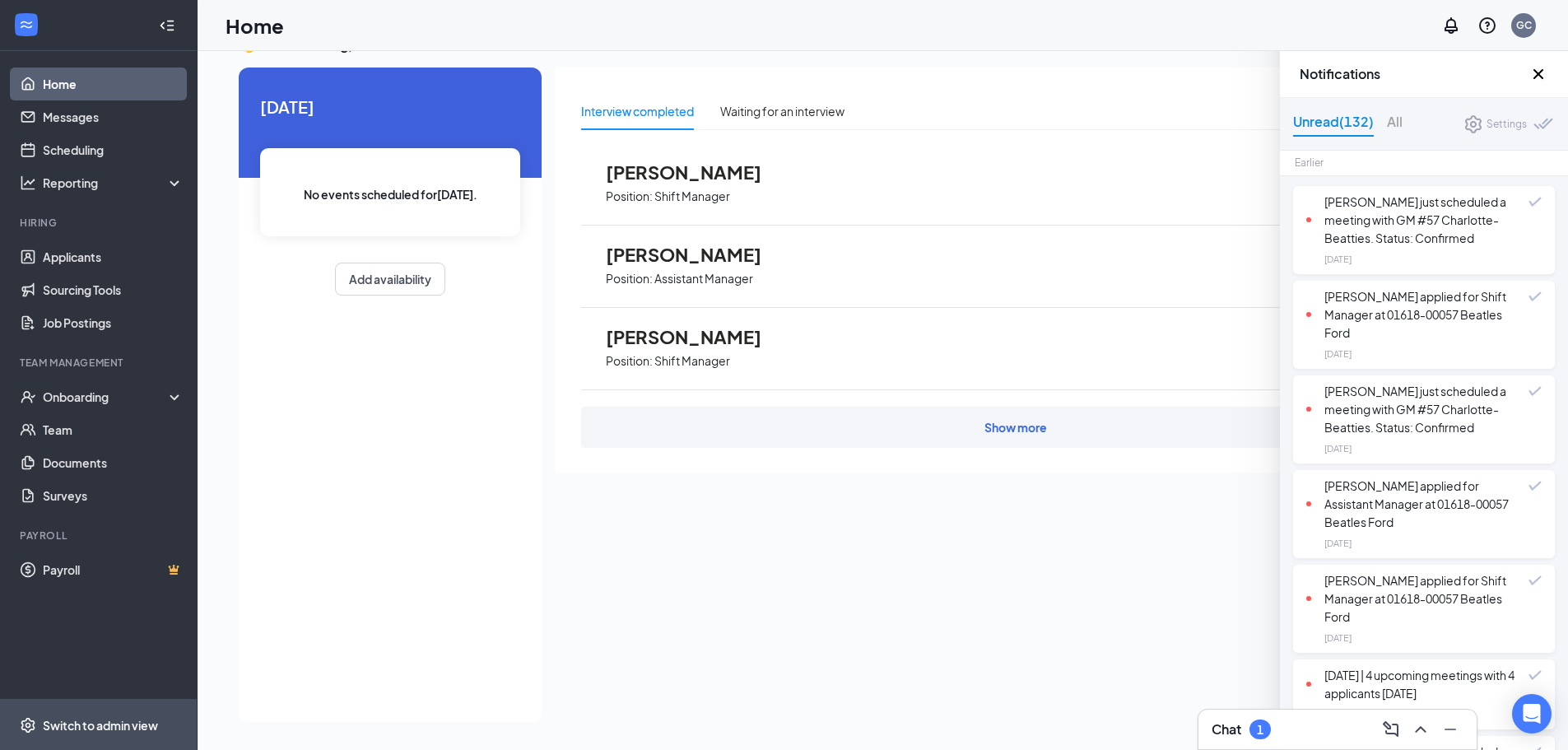
click at [1540, 75] on icon "Cross" at bounding box center [1538, 73] width 10 height 10
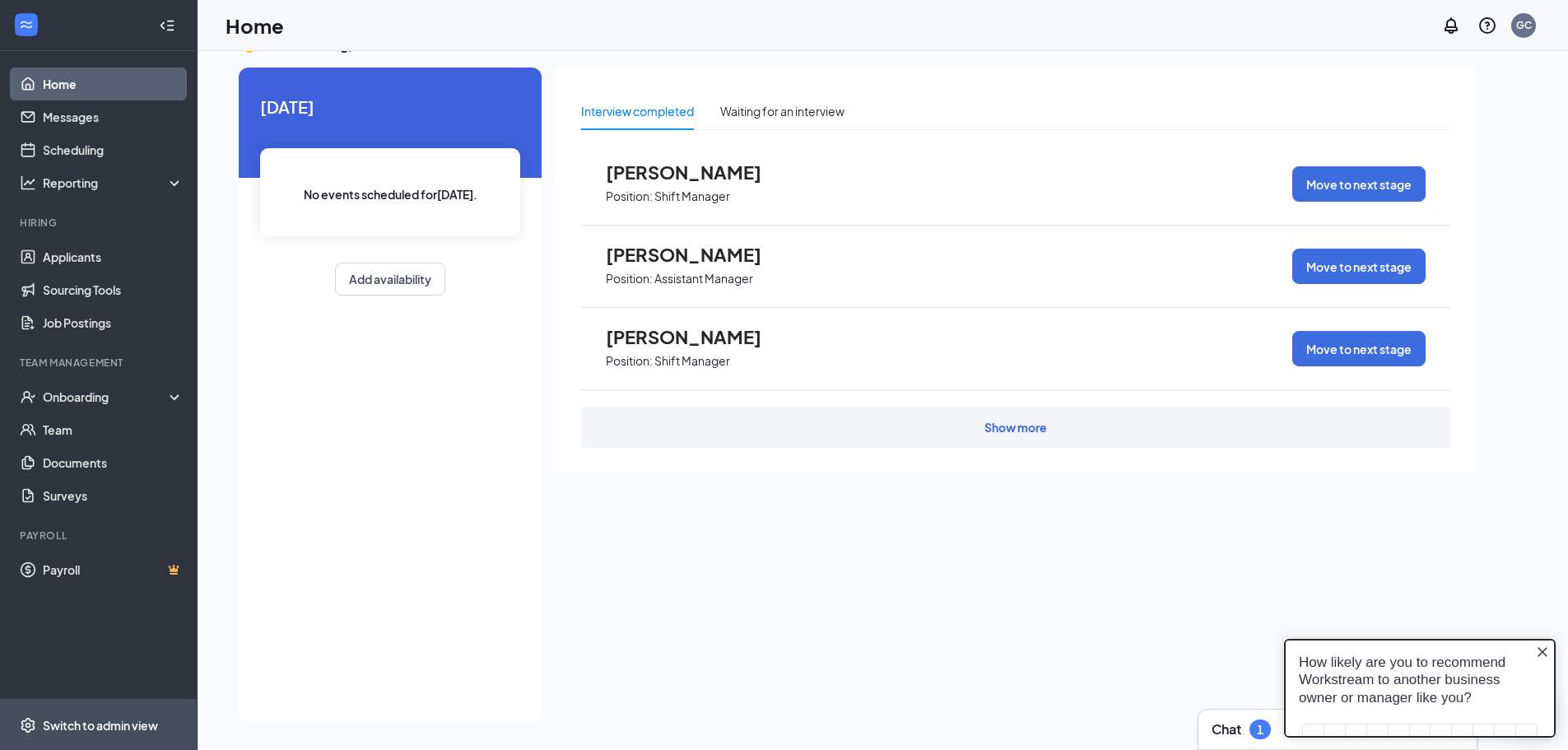
scroll to position [0, 0]
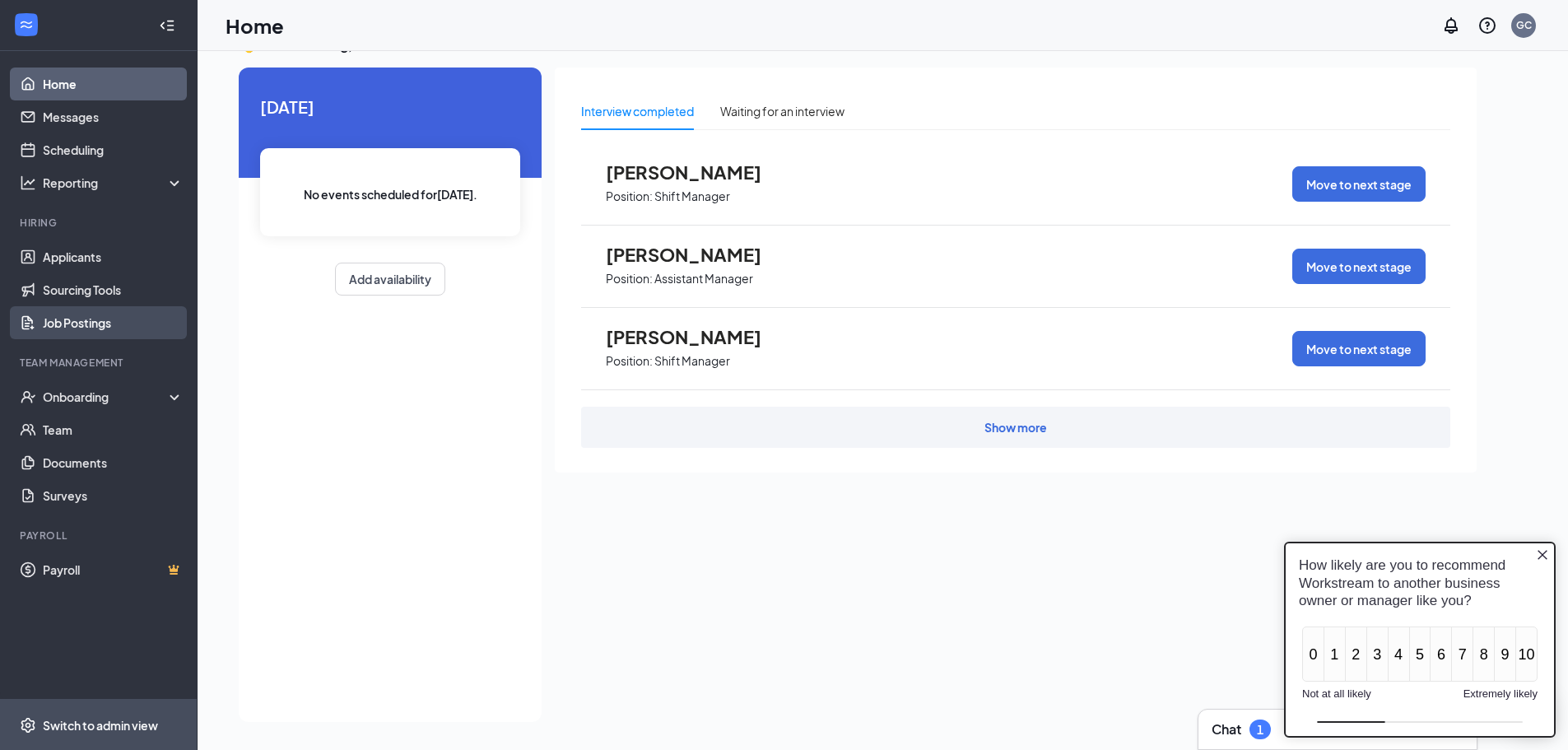
click at [97, 310] on link "Job Postings" at bounding box center [113, 322] width 141 height 33
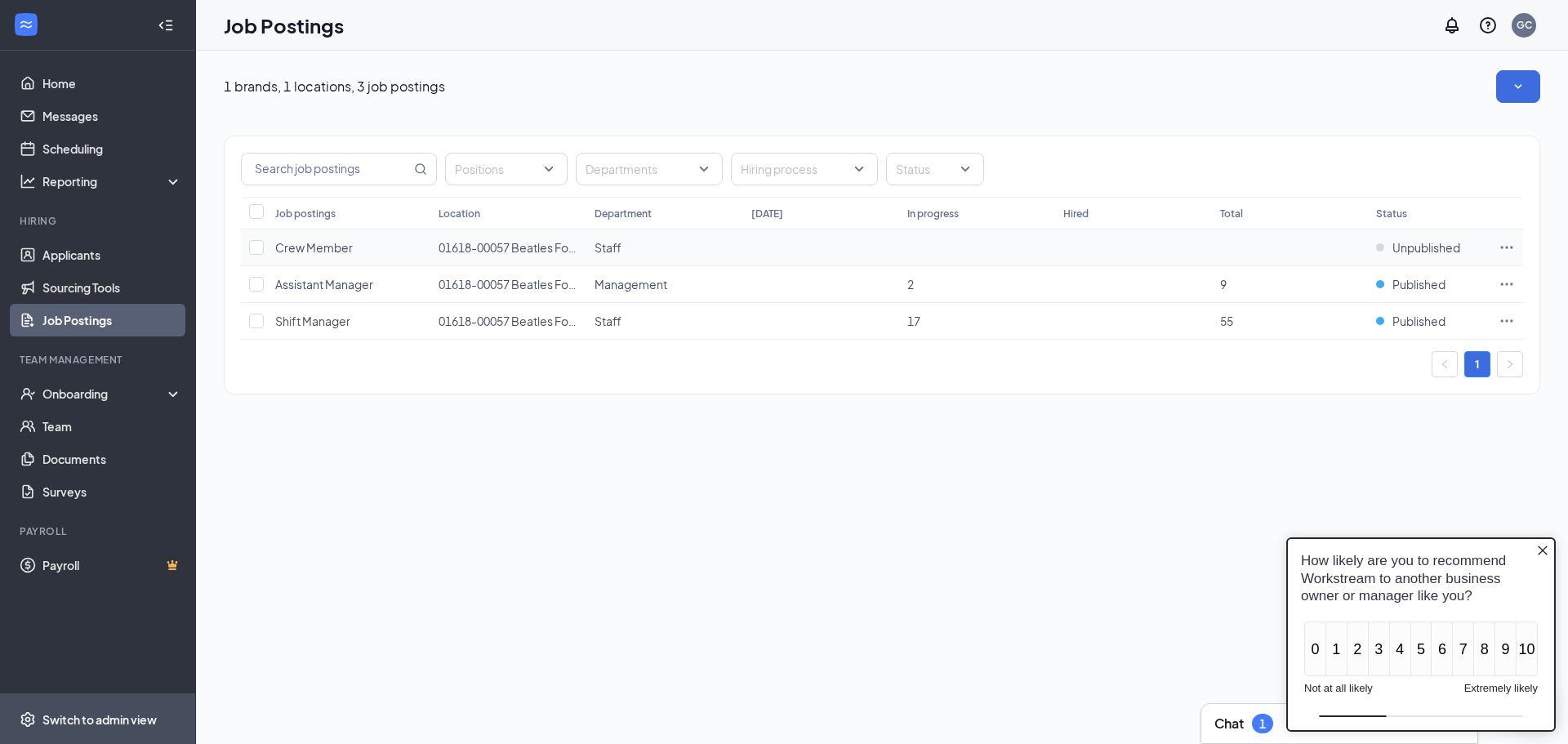
click at [1501, 245] on icon "Ellipses" at bounding box center [1506, 247] width 16 height 16
click at [1519, 90] on icon "SmallChevronDown" at bounding box center [1518, 86] width 16 height 16
click at [1518, 90] on icon "SmallChevronUp" at bounding box center [1518, 86] width 16 height 16
click at [1545, 542] on div "How likely are you to recommend Workstream to another business owner or manager…" at bounding box center [1421, 577] width 266 height 79
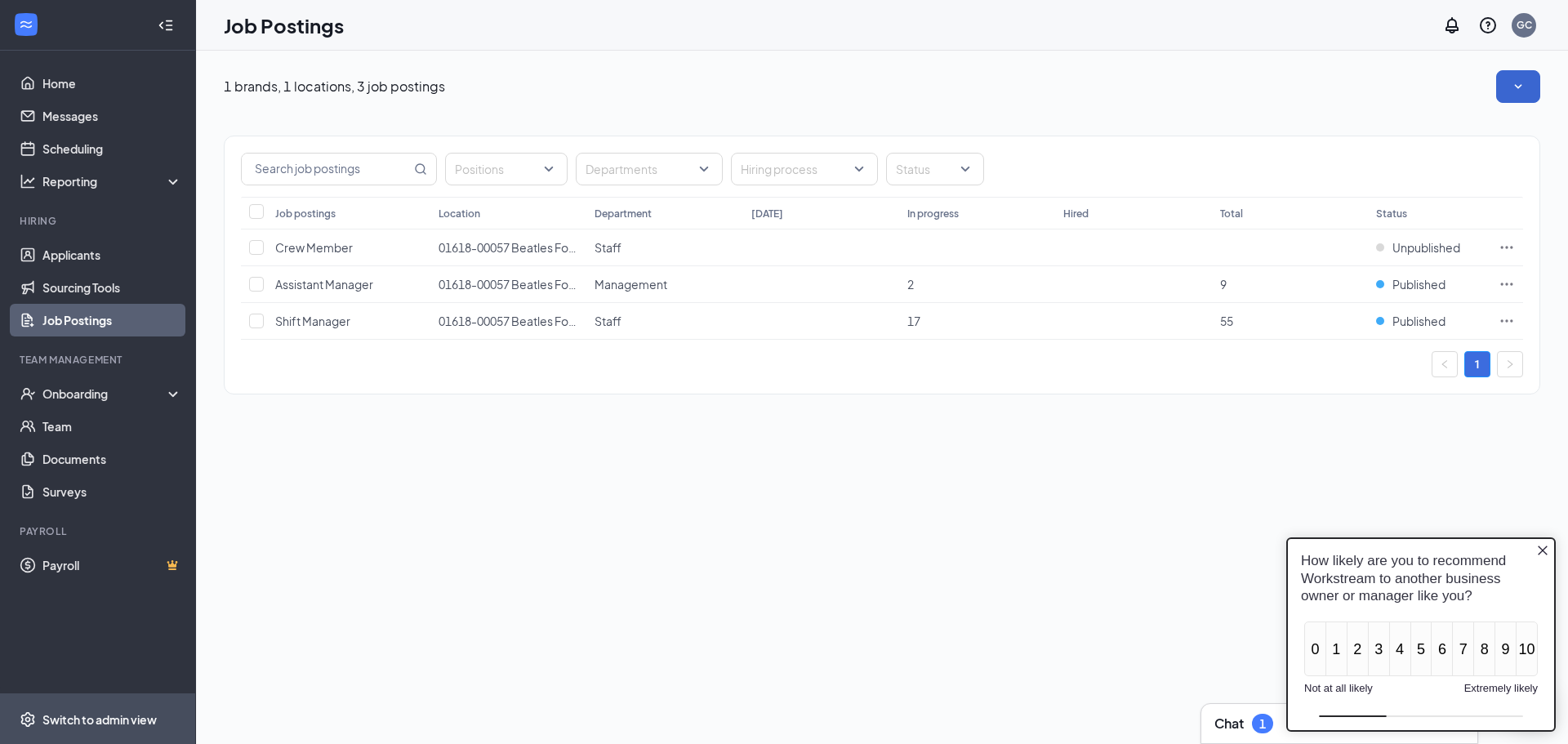
click at [1543, 548] on icon "Close button" at bounding box center [1542, 550] width 13 height 13
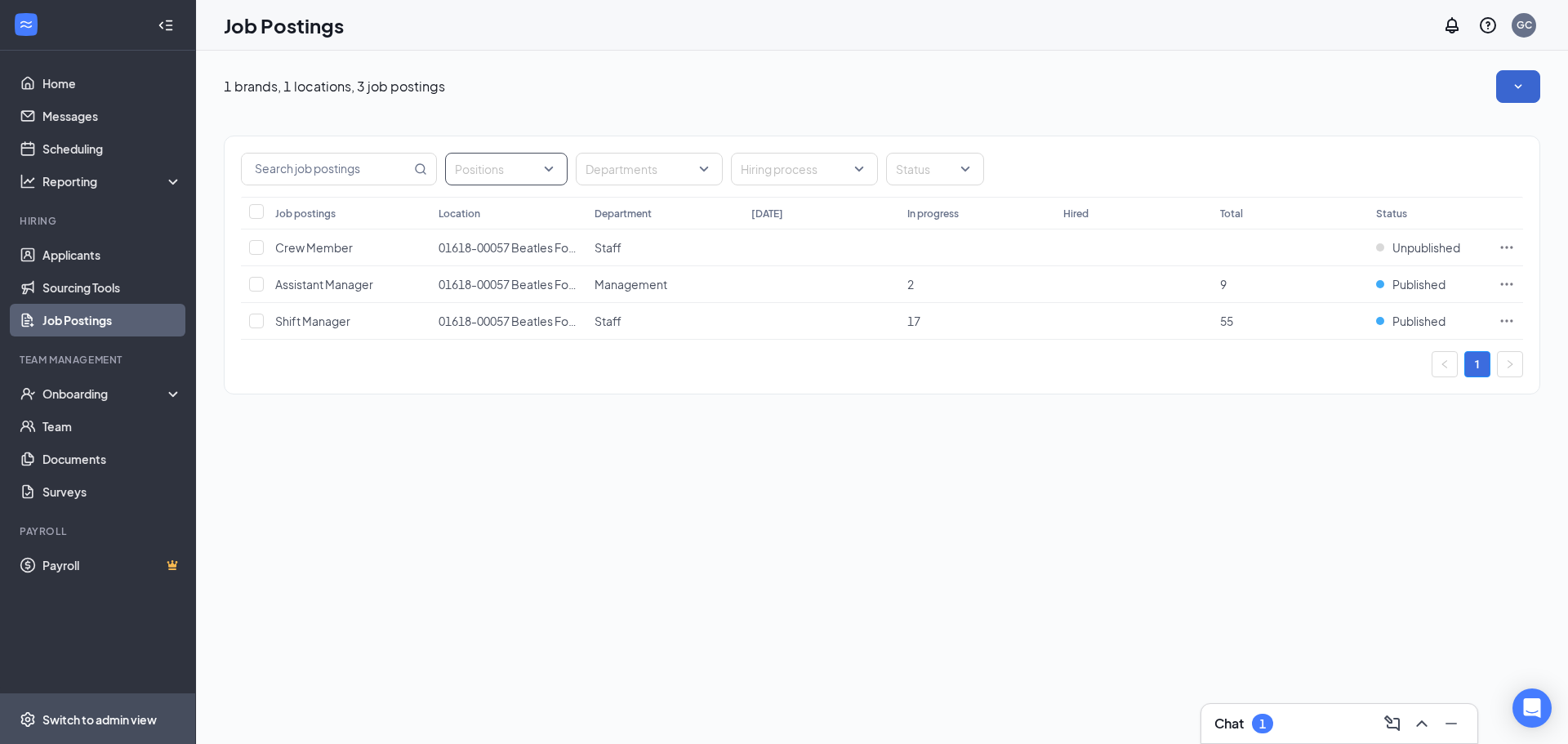
click at [547, 169] on div "Positions" at bounding box center [507, 169] width 123 height 33
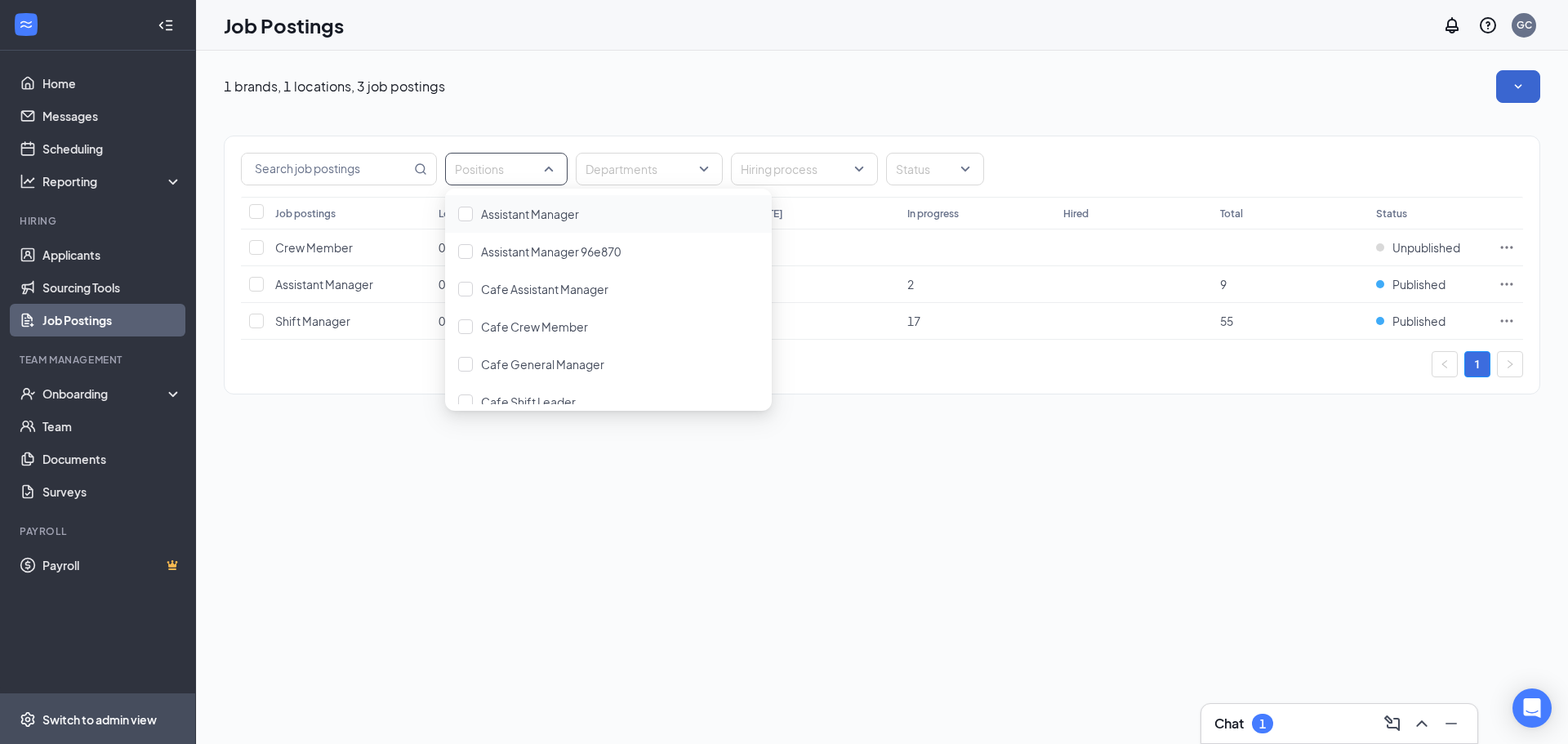
click at [547, 169] on div "Positions" at bounding box center [507, 169] width 123 height 33
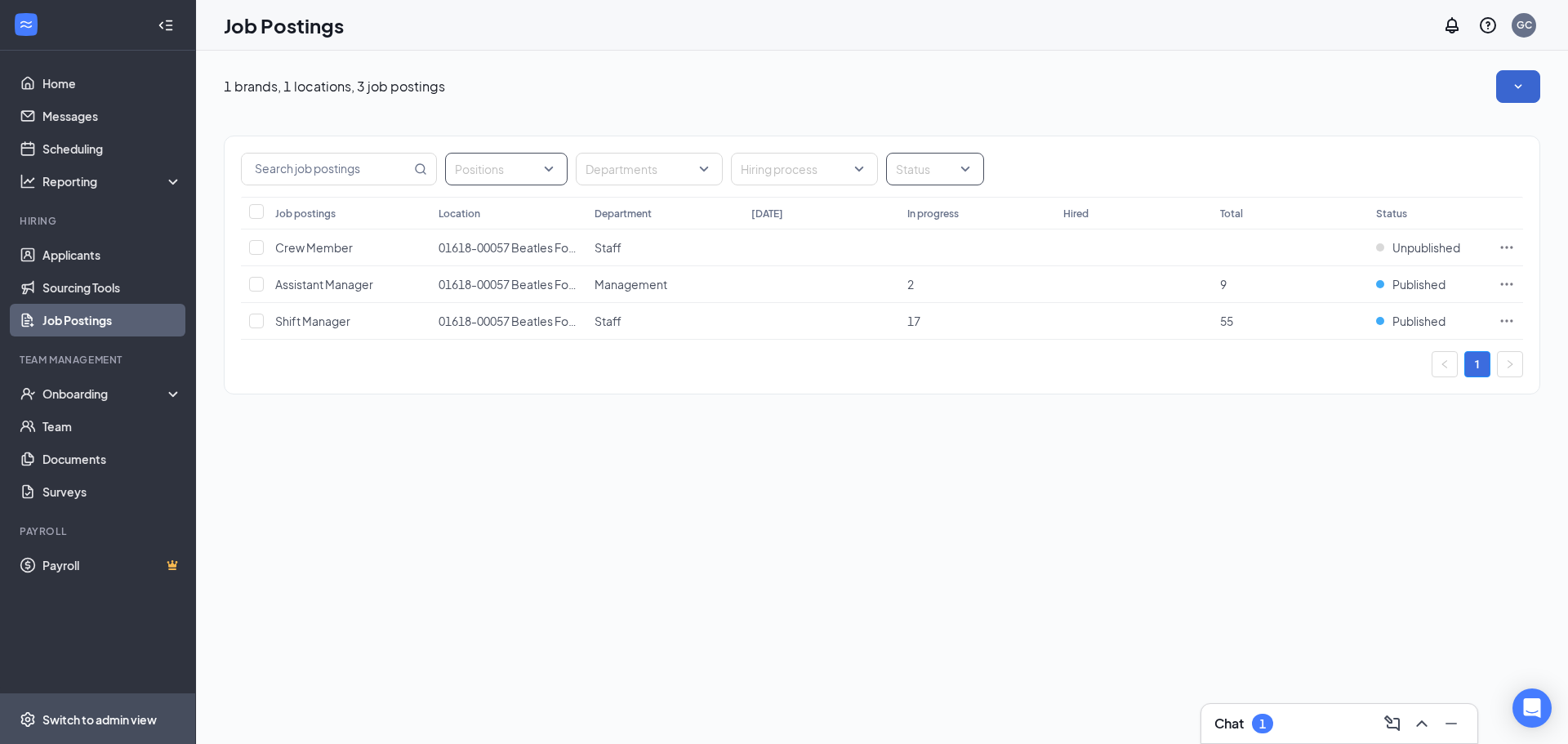
click at [955, 171] on div at bounding box center [927, 169] width 73 height 26
click at [835, 169] on div at bounding box center [796, 169] width 123 height 26
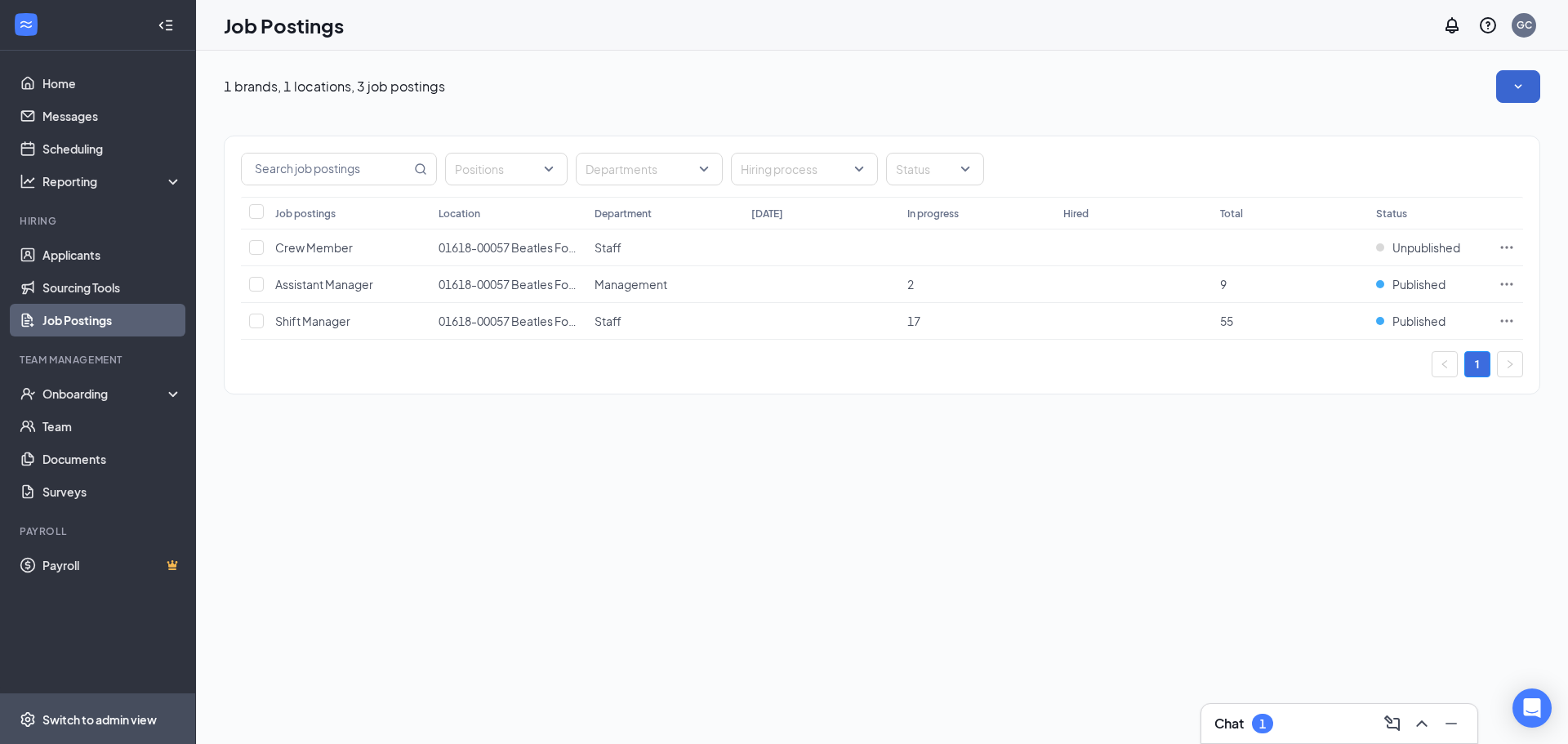
drag, startPoint x: 771, startPoint y: 503, endPoint x: 548, endPoint y: 528, distance: 224.4
click at [769, 506] on div "1 brands, 1 locations, 3 job postings Positions Departments Hiring process Stat…" at bounding box center [882, 397] width 1372 height 693
click at [255, 211] on input "Select all" at bounding box center [256, 211] width 15 height 15
checkbox input "true"
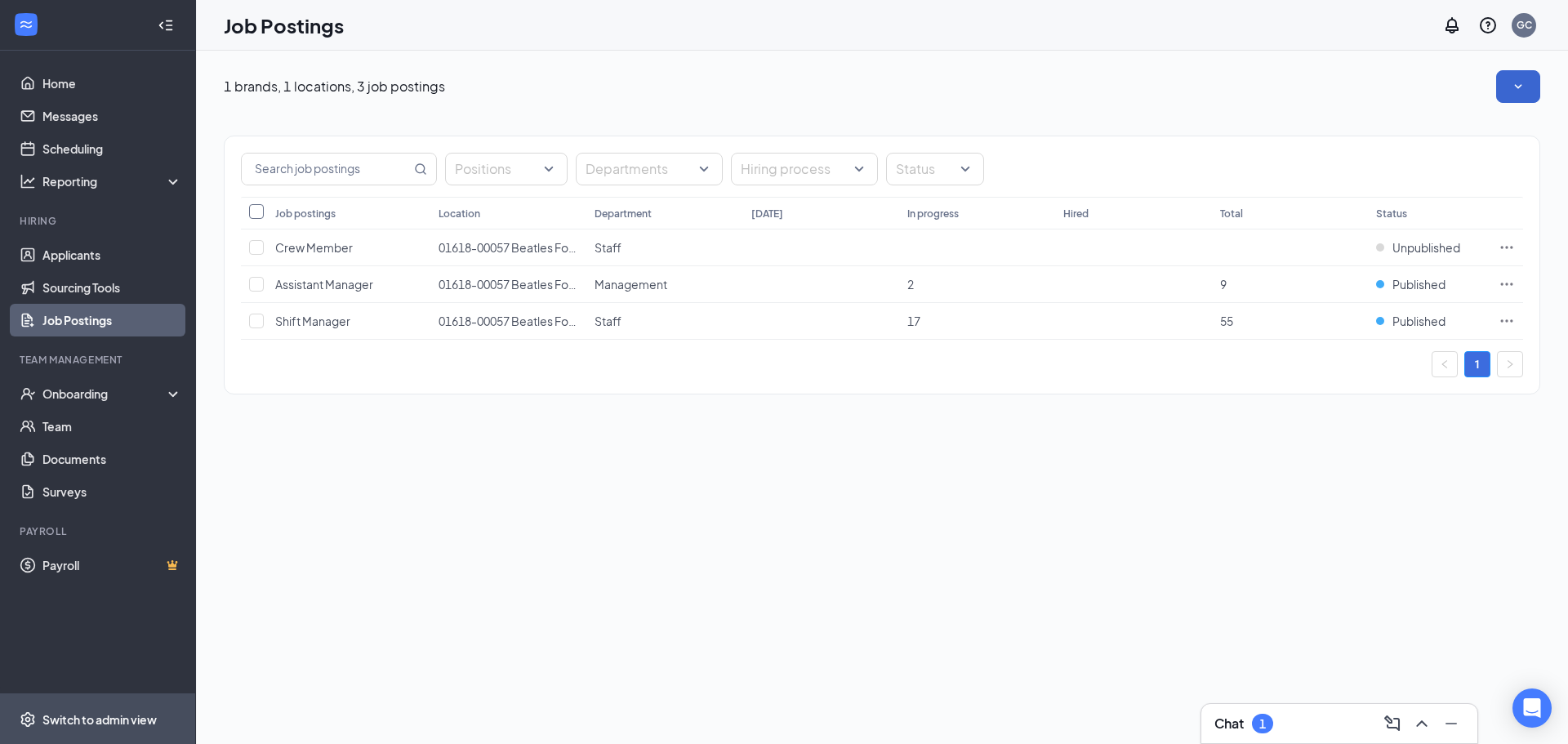
checkbox input "true"
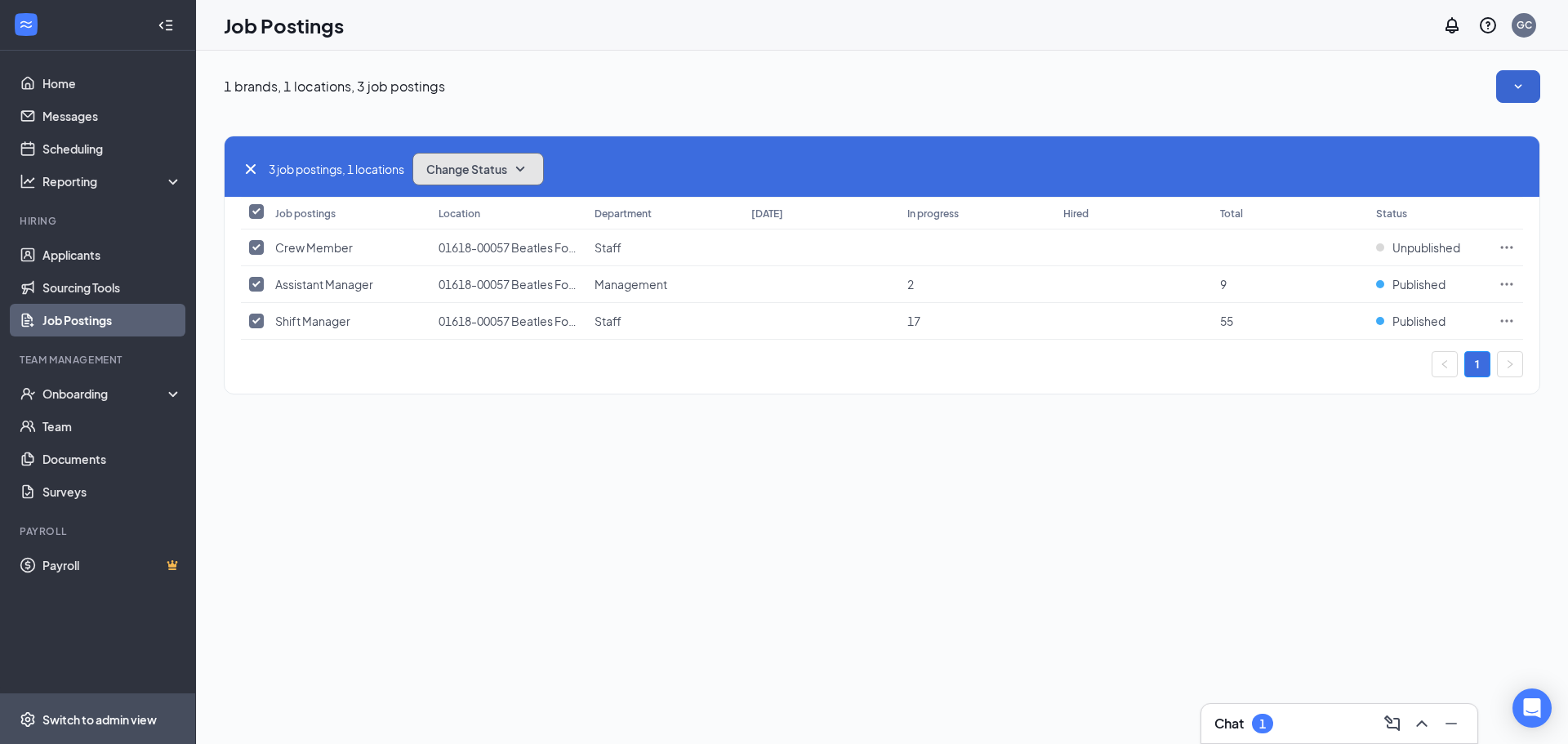
click at [530, 162] on icon "SmallChevronDown" at bounding box center [519, 169] width 20 height 20
click at [596, 143] on div "3 job postings, 1 locations Change Status" at bounding box center [882, 167] width 1315 height 60
click at [175, 183] on icon at bounding box center [175, 183] width 13 height 0
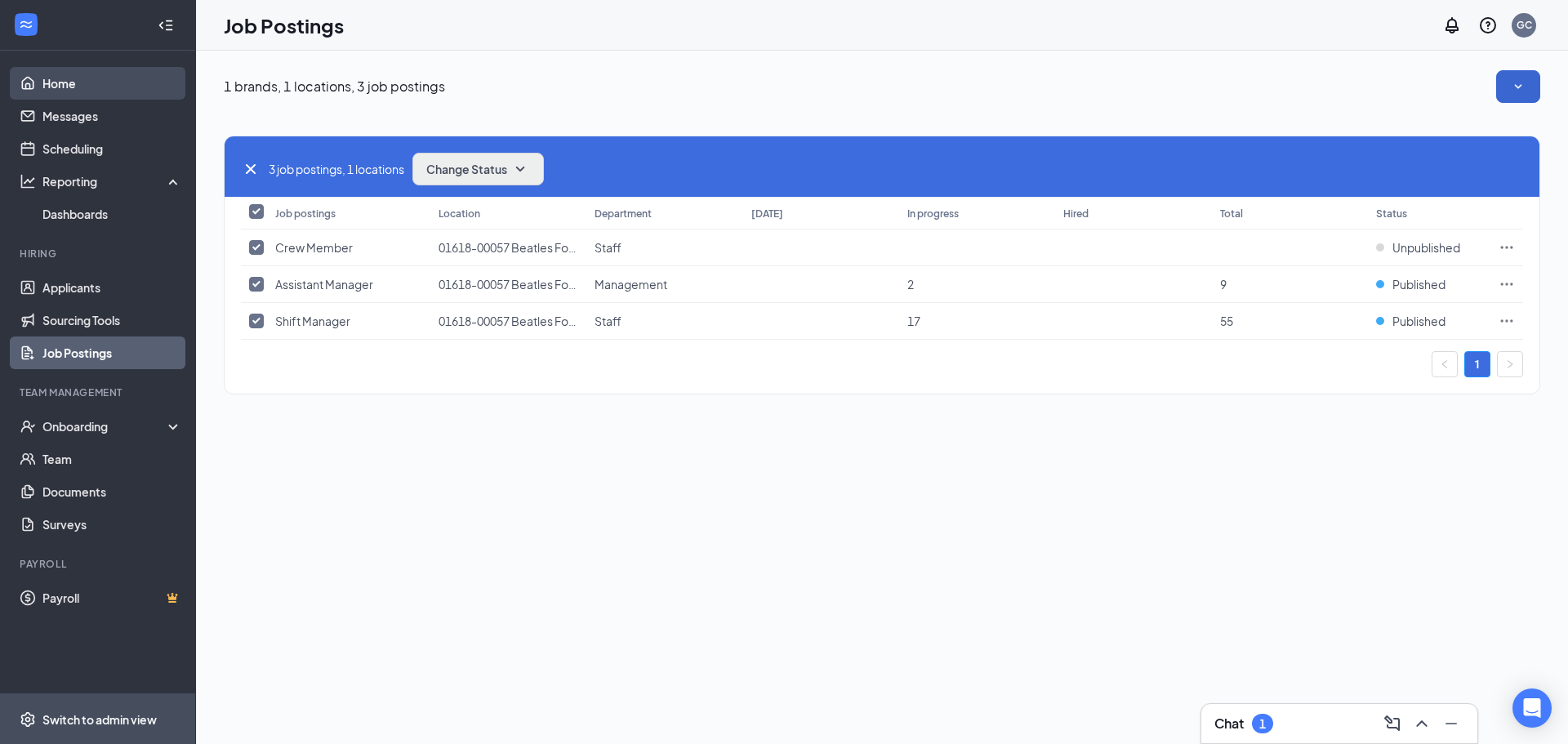
click at [175, 79] on link "Home" at bounding box center [112, 83] width 140 height 33
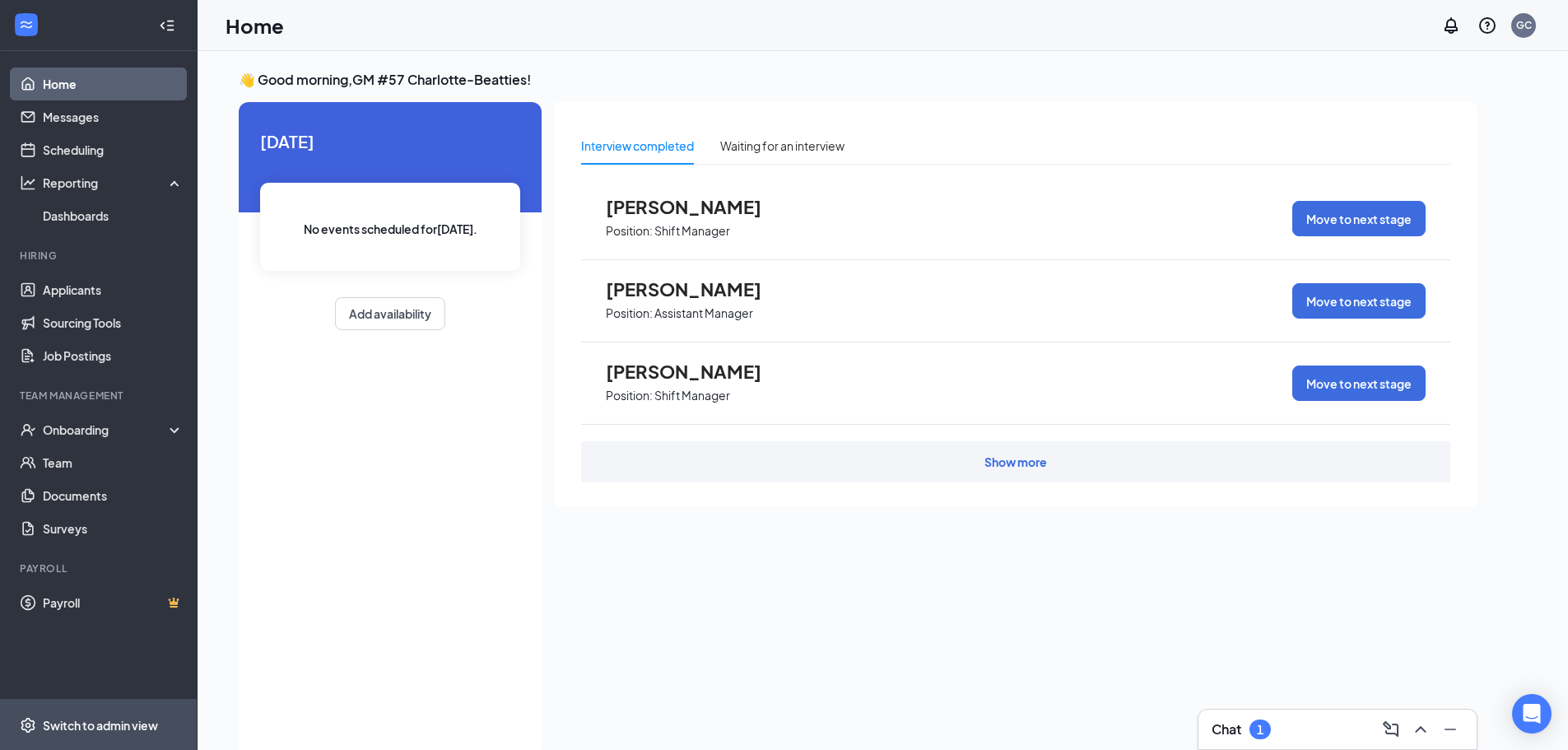
click at [175, 28] on div at bounding box center [167, 25] width 33 height 33
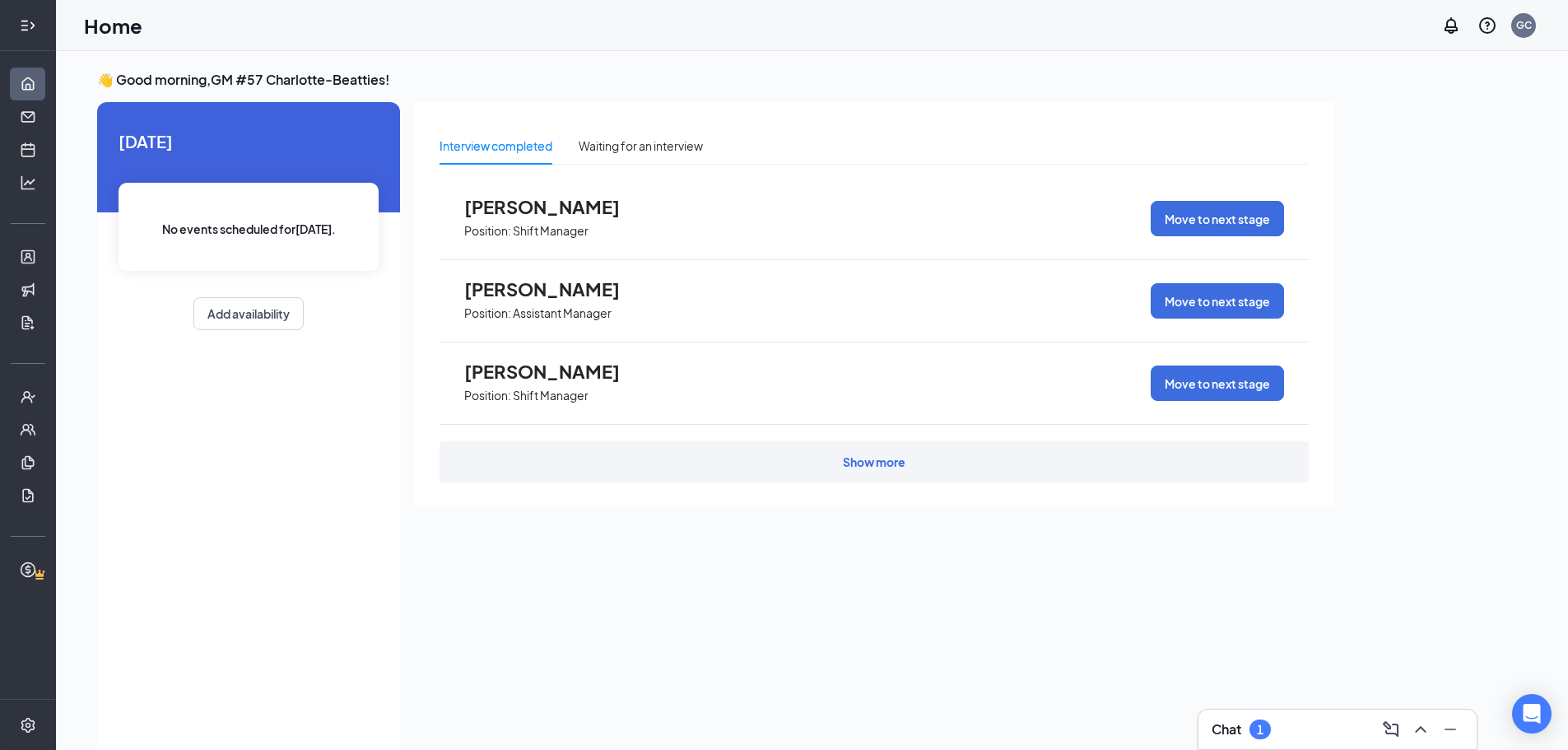
click at [35, 21] on icon "Expand" at bounding box center [28, 25] width 17 height 17
